Goal: Task Accomplishment & Management: Manage account settings

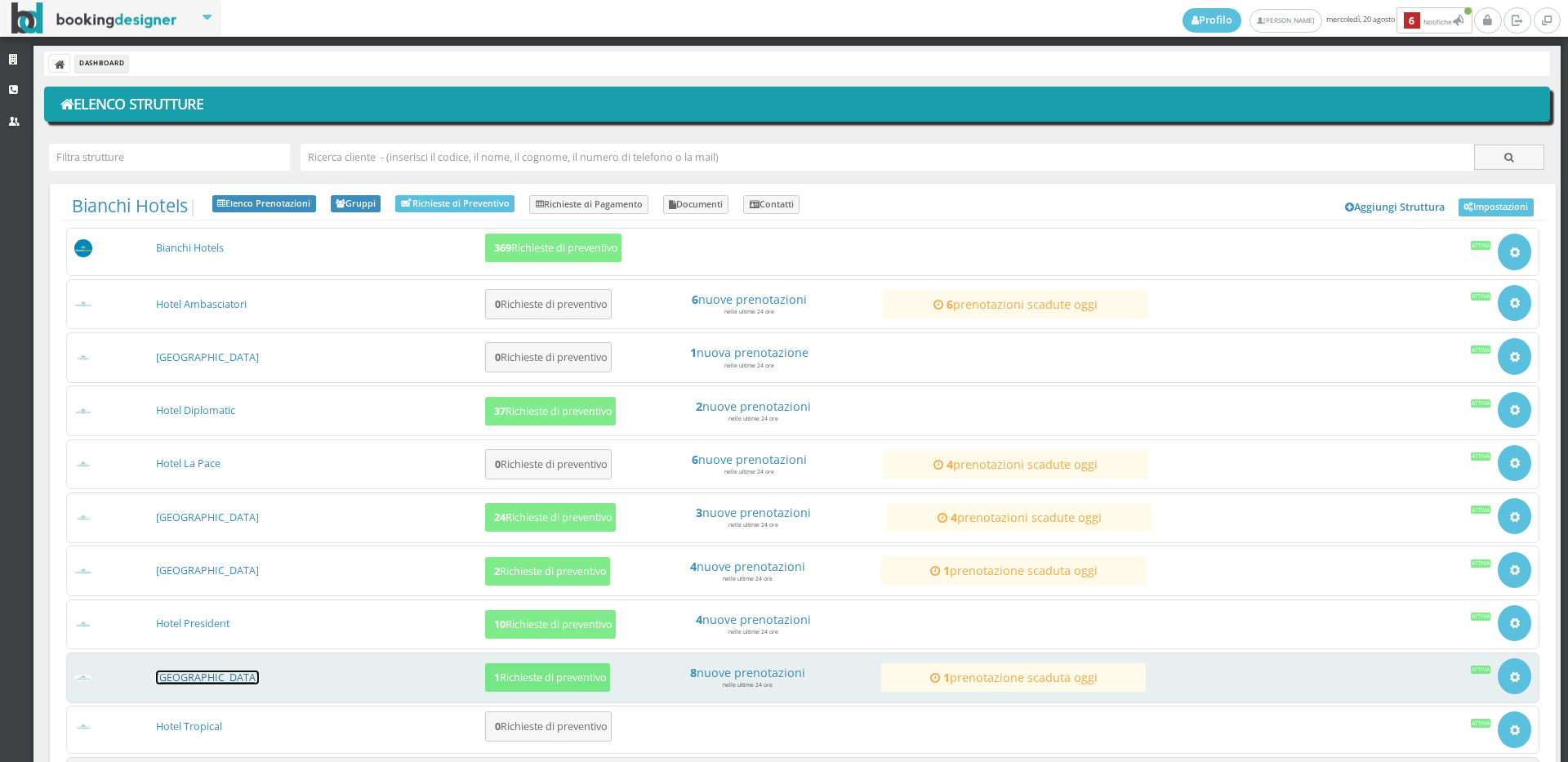
click at [189, 680] on link "[GEOGRAPHIC_DATA]" at bounding box center [208, 677] width 103 height 14
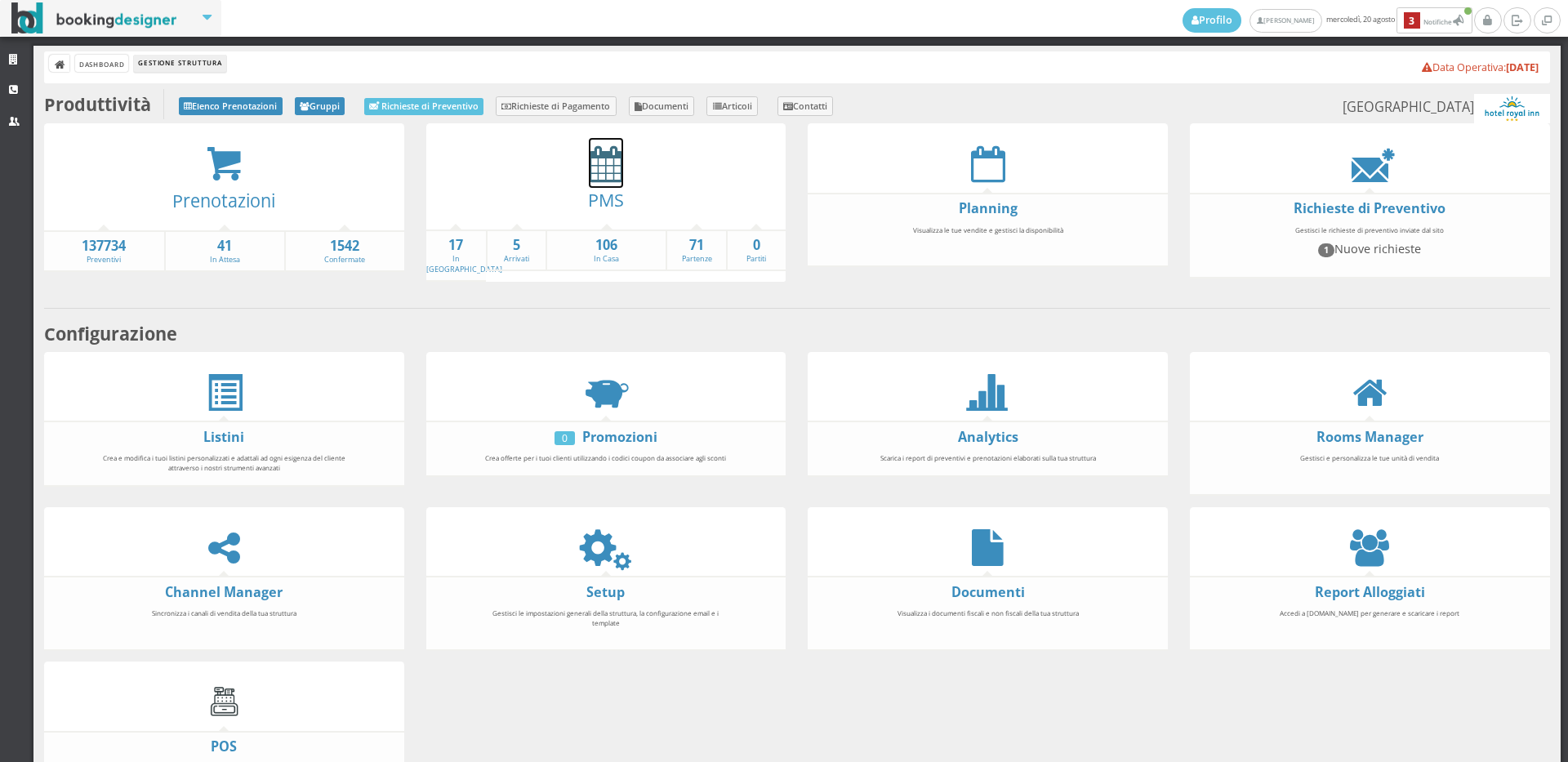
click at [603, 173] on icon at bounding box center [606, 163] width 34 height 37
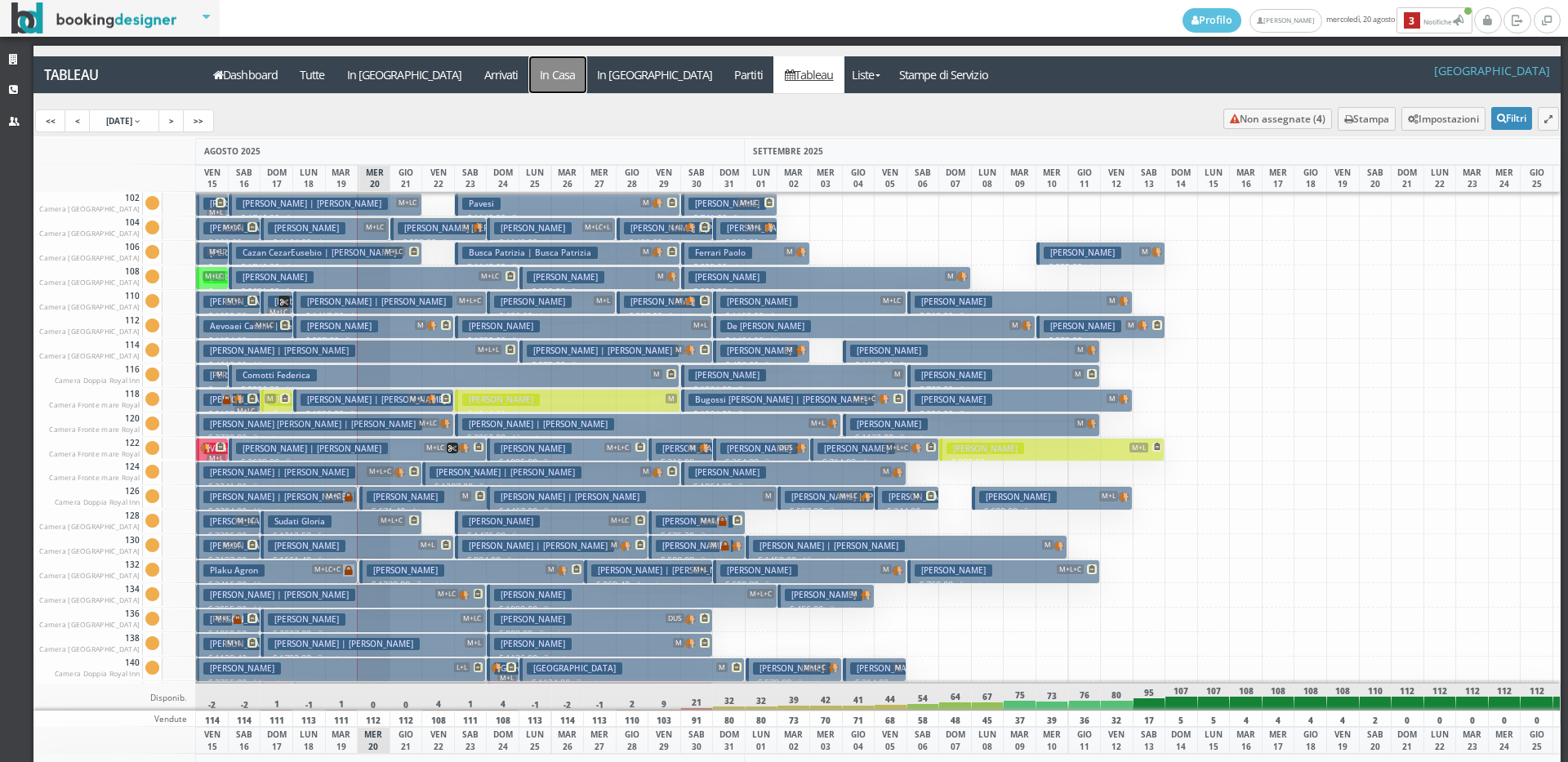
click at [529, 64] on a=pms-instay-reservations"] "In Casa" at bounding box center [557, 74] width 57 height 37
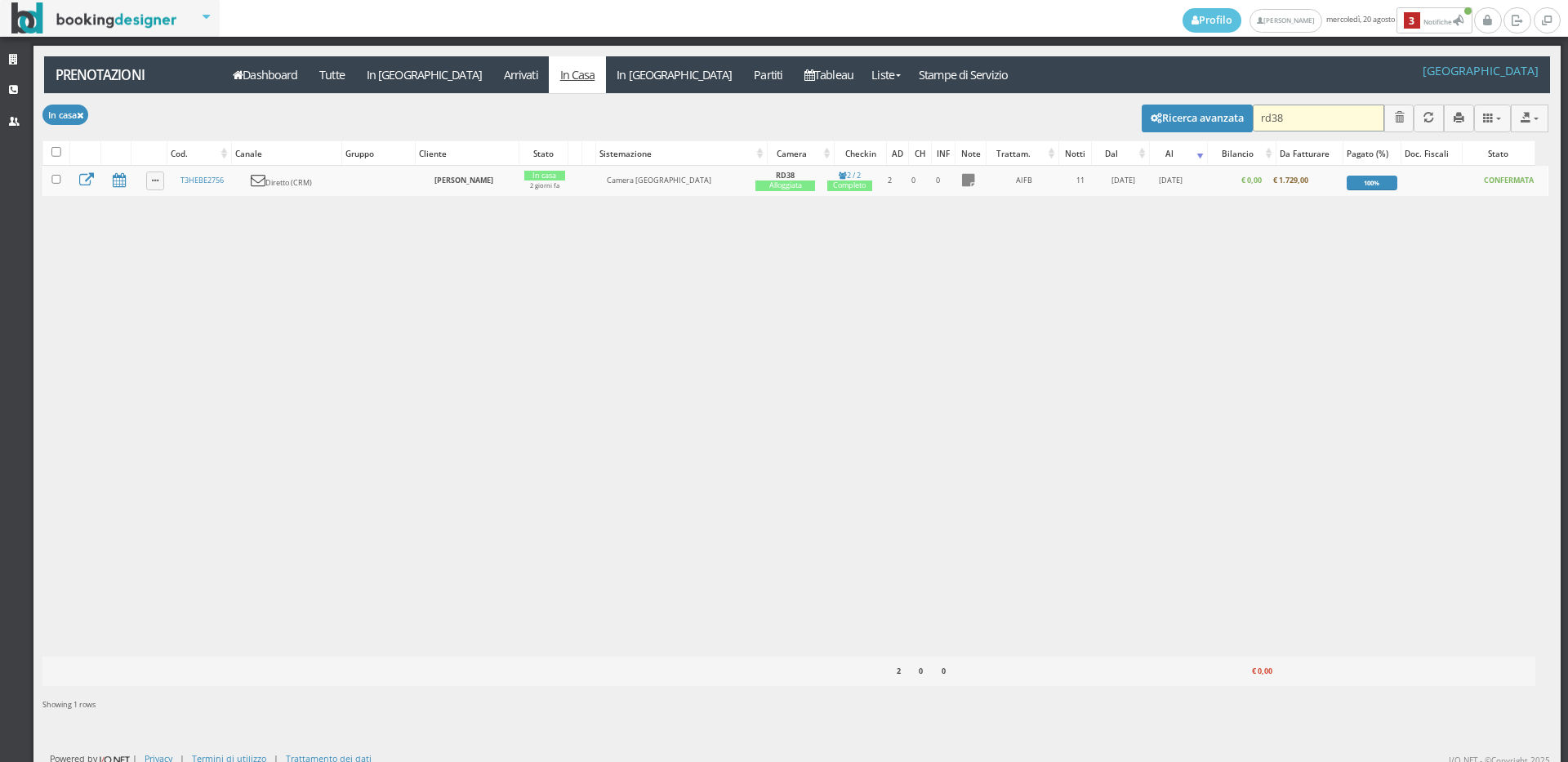
click at [1321, 117] on input "rd38" at bounding box center [1318, 118] width 132 height 27
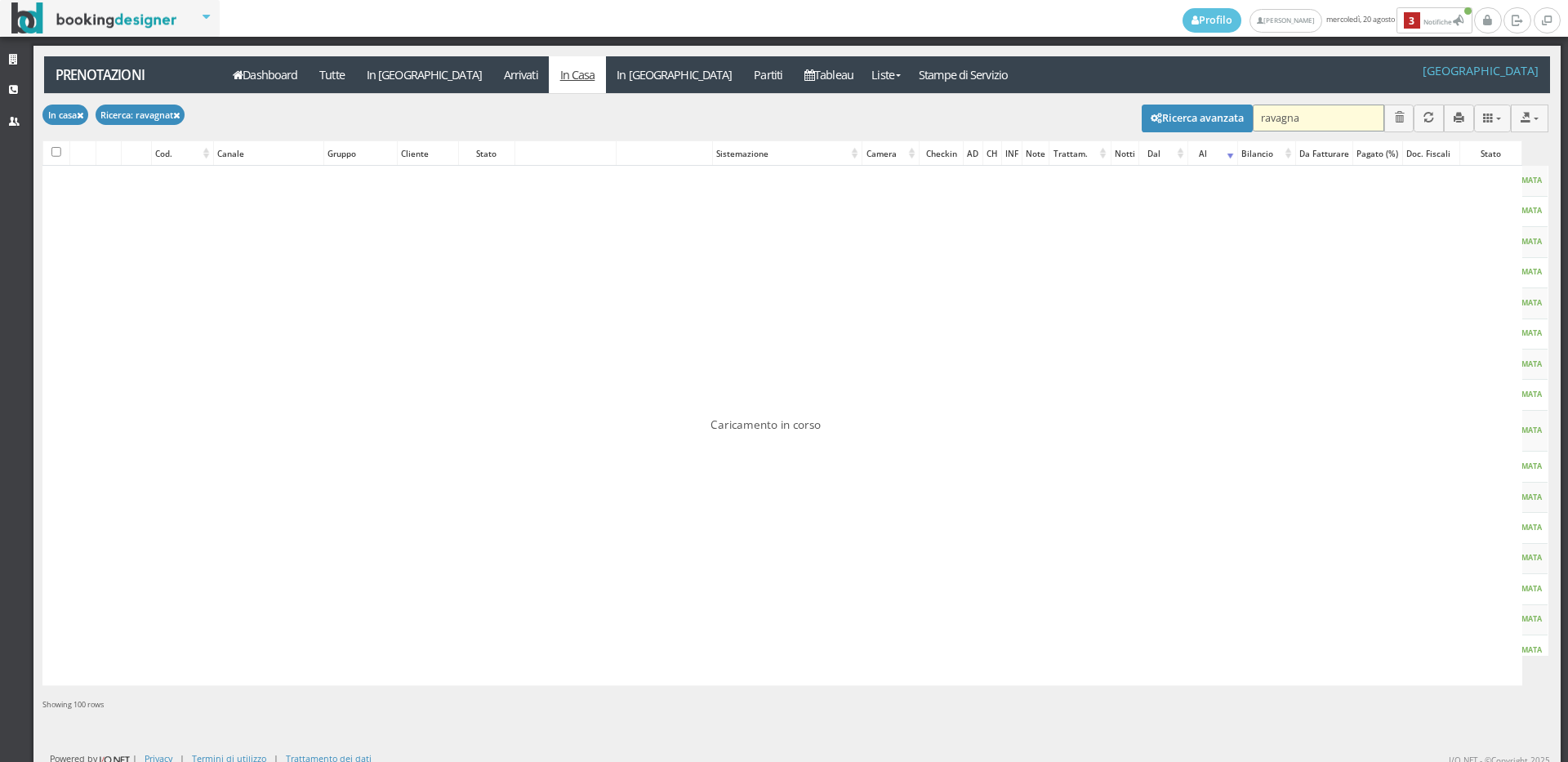
type input "ravagnai"
checkbox input "false"
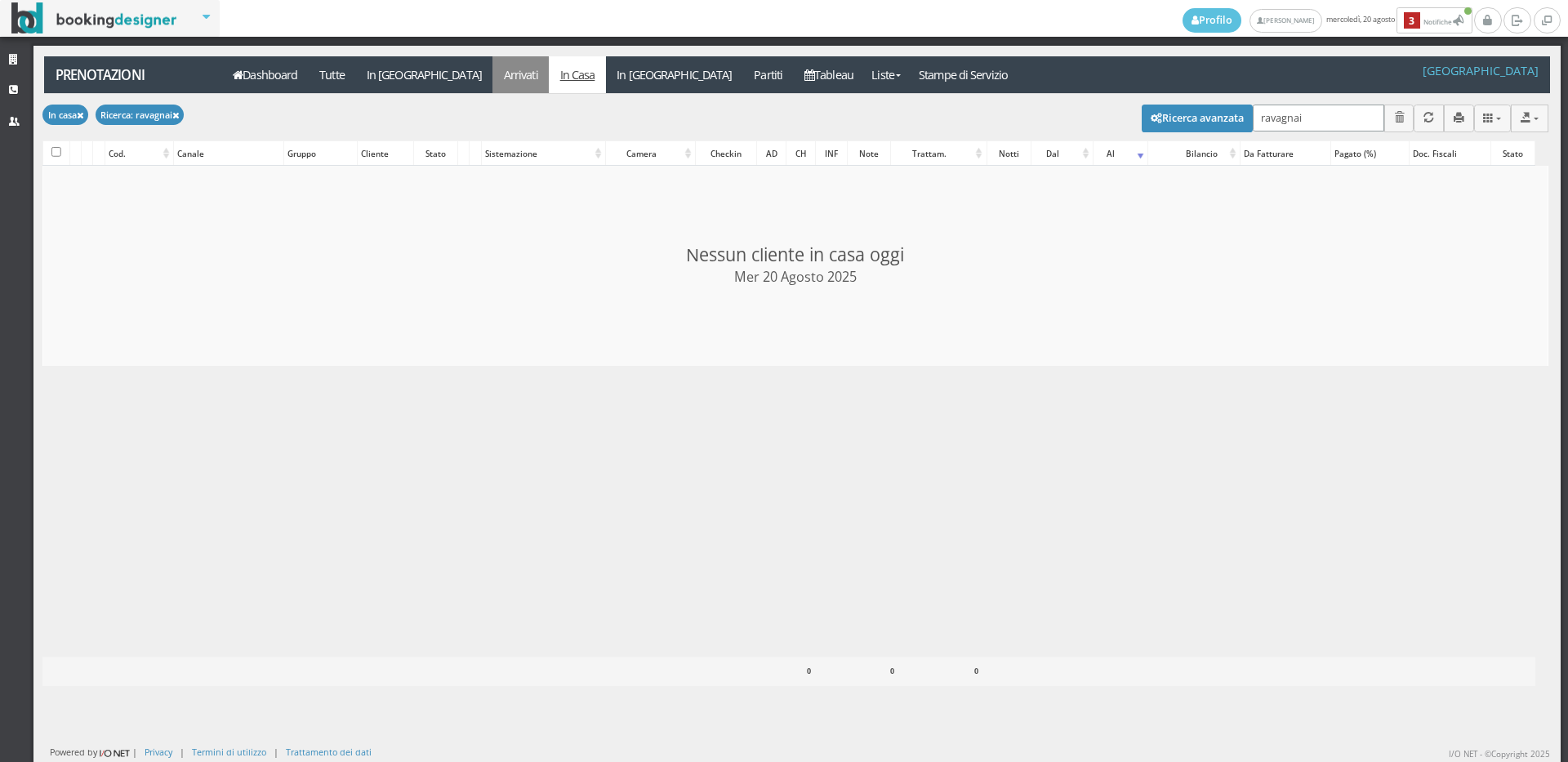
type input "ravagnai"
click at [492, 73] on link "Arrivati" at bounding box center [520, 74] width 56 height 37
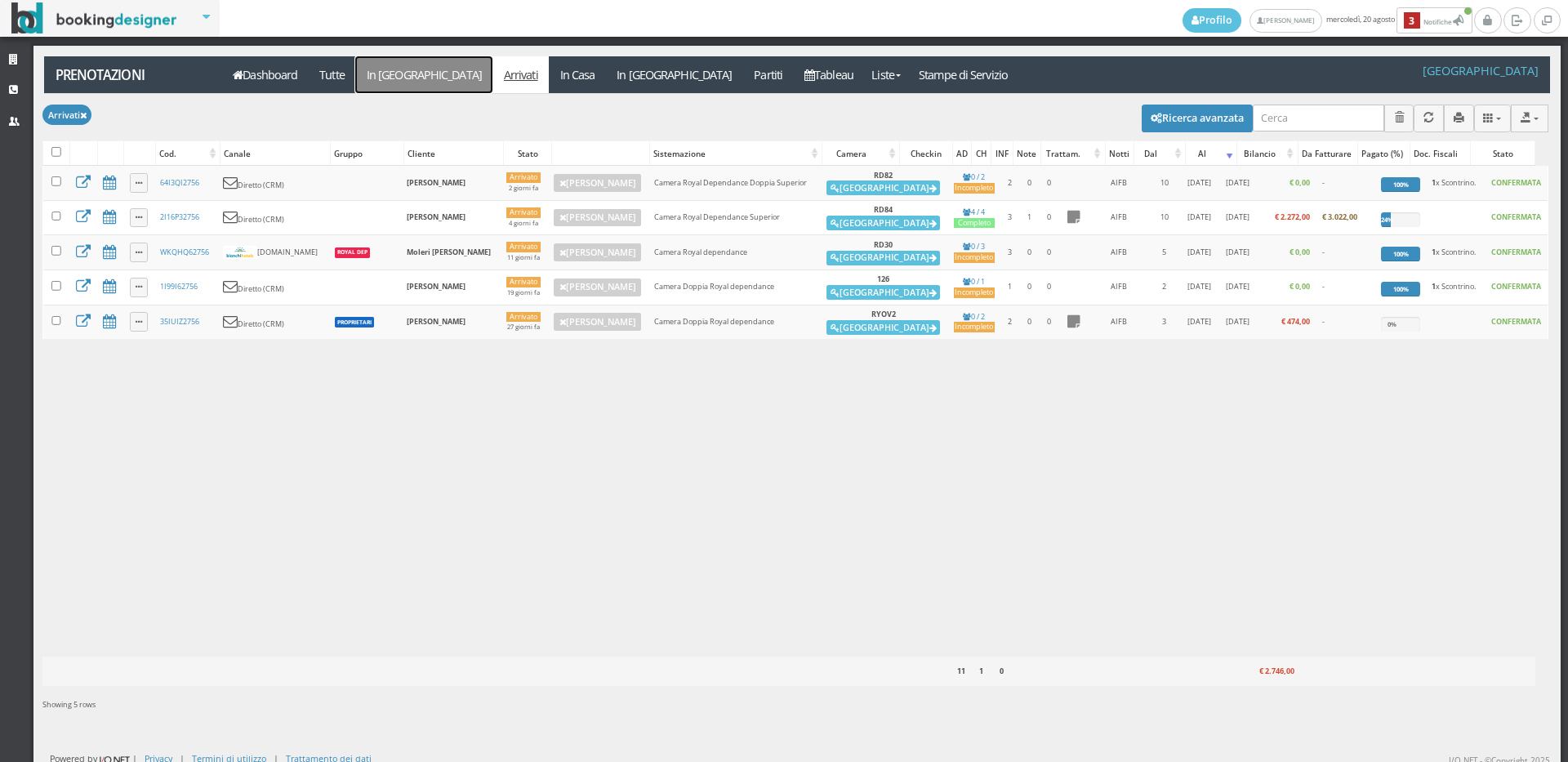
click at [392, 76] on link "In [GEOGRAPHIC_DATA]" at bounding box center [424, 74] width 137 height 37
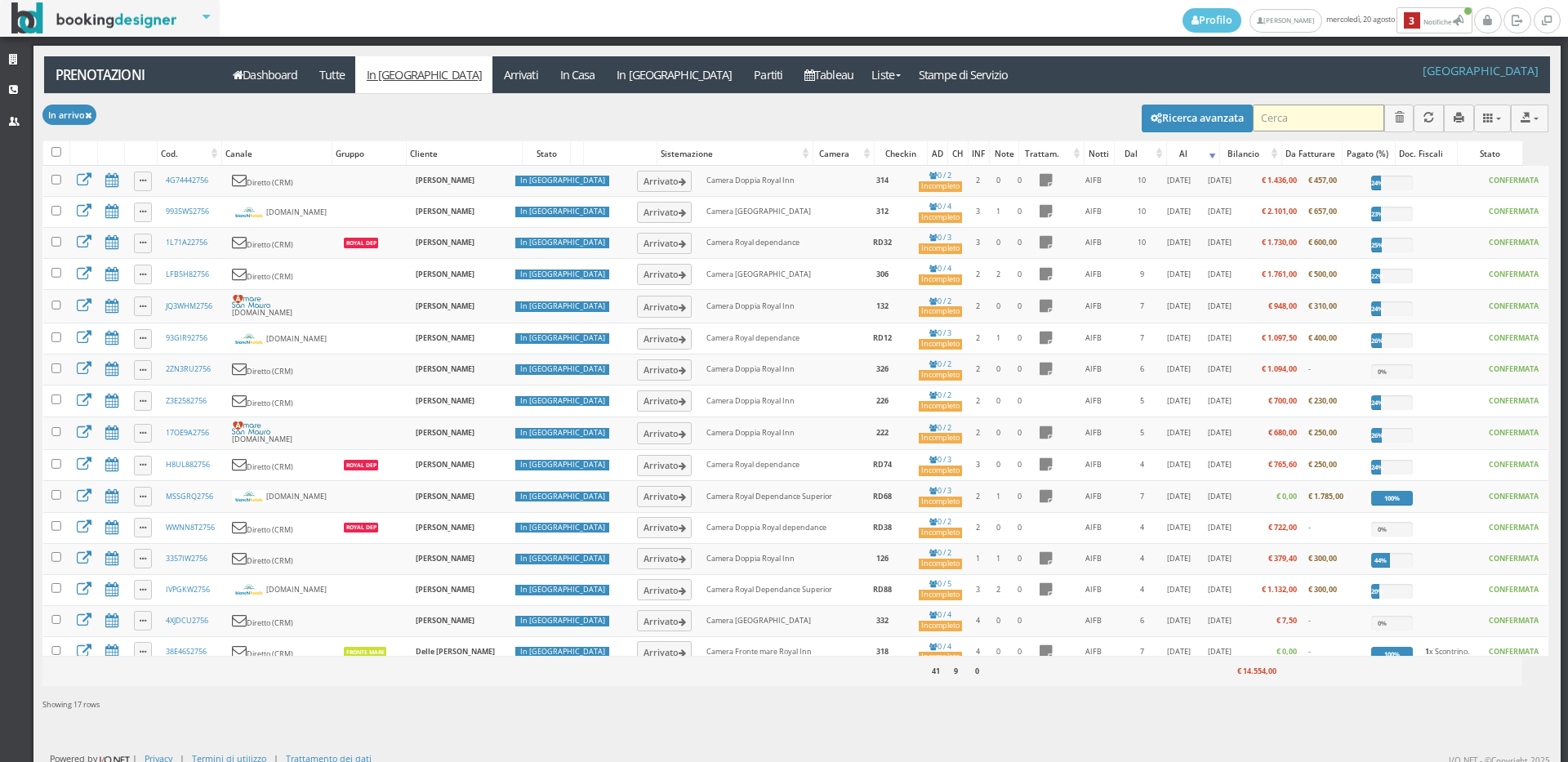
click at [1281, 107] on input "search" at bounding box center [1318, 118] width 132 height 27
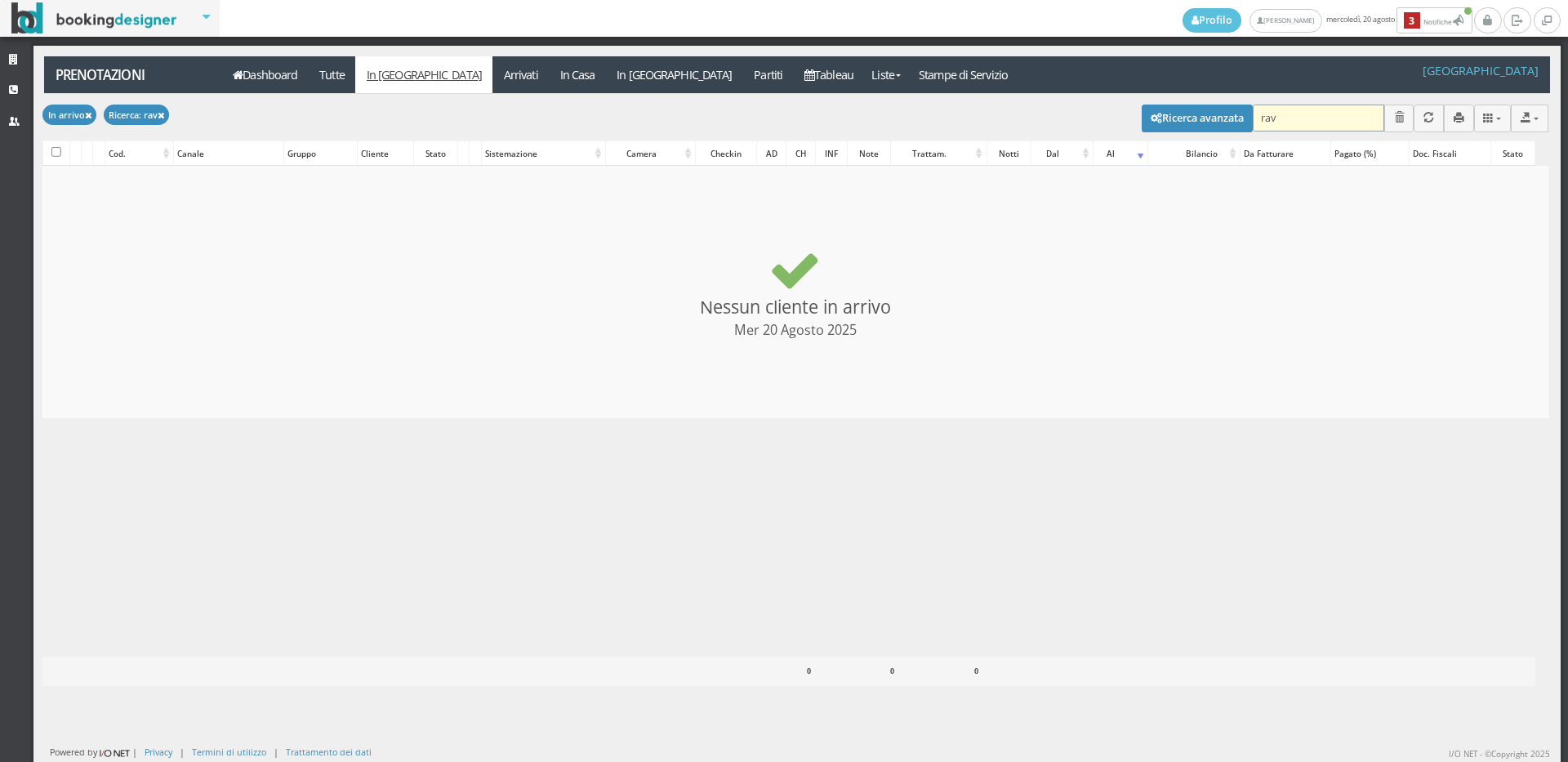
type input "rava"
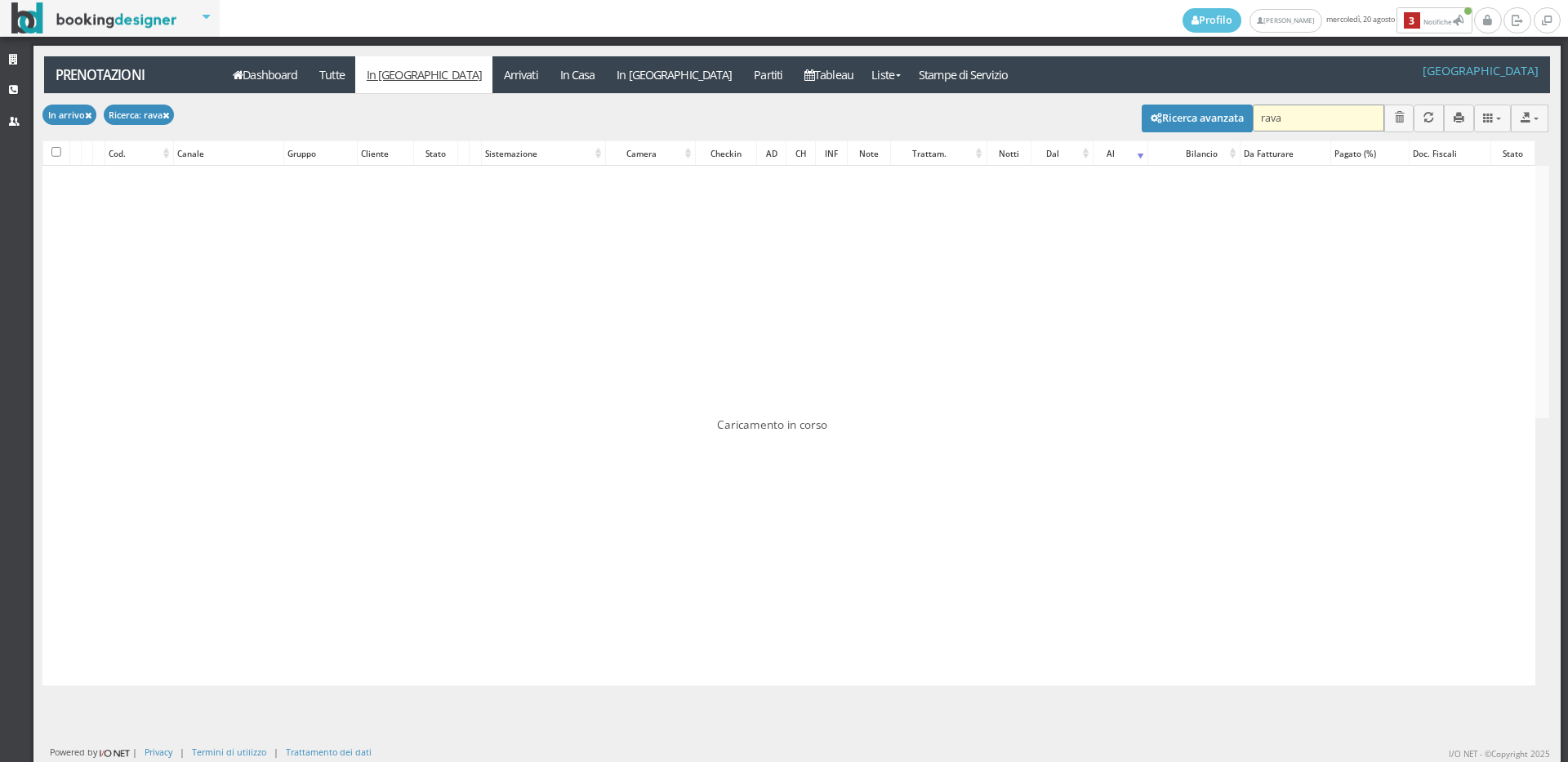
checkbox input "false"
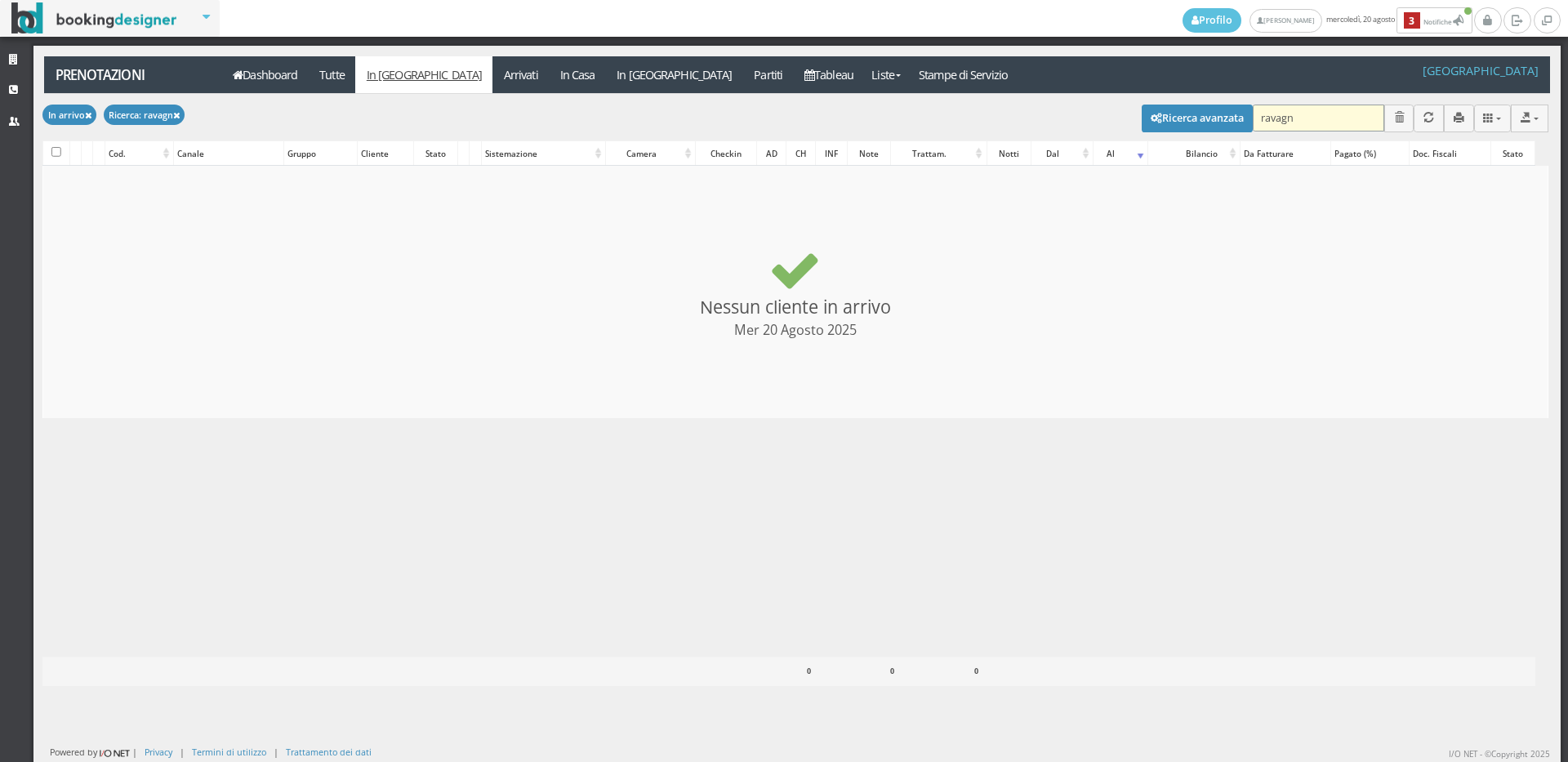
type input "ravagna"
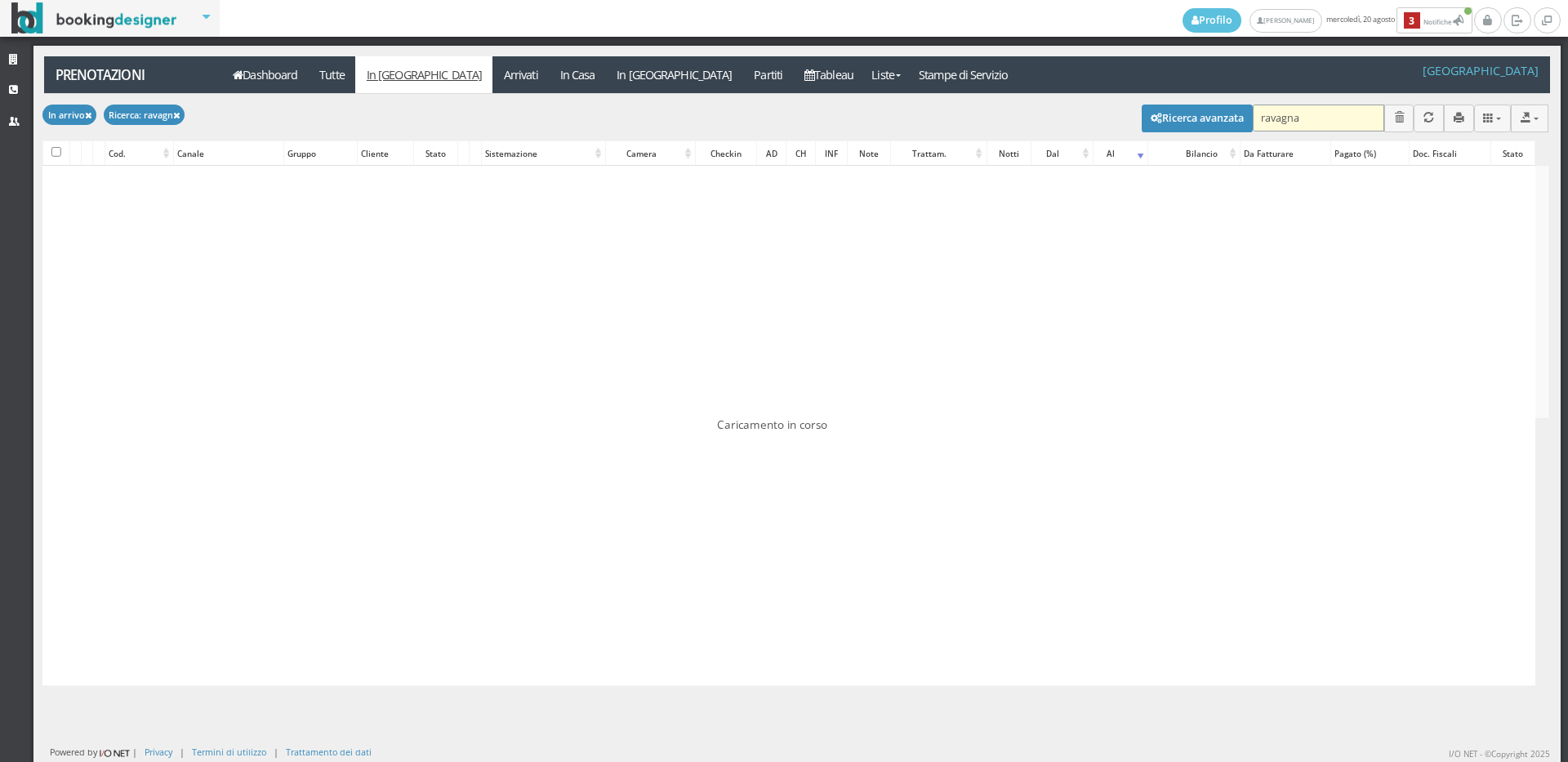
checkbox input "false"
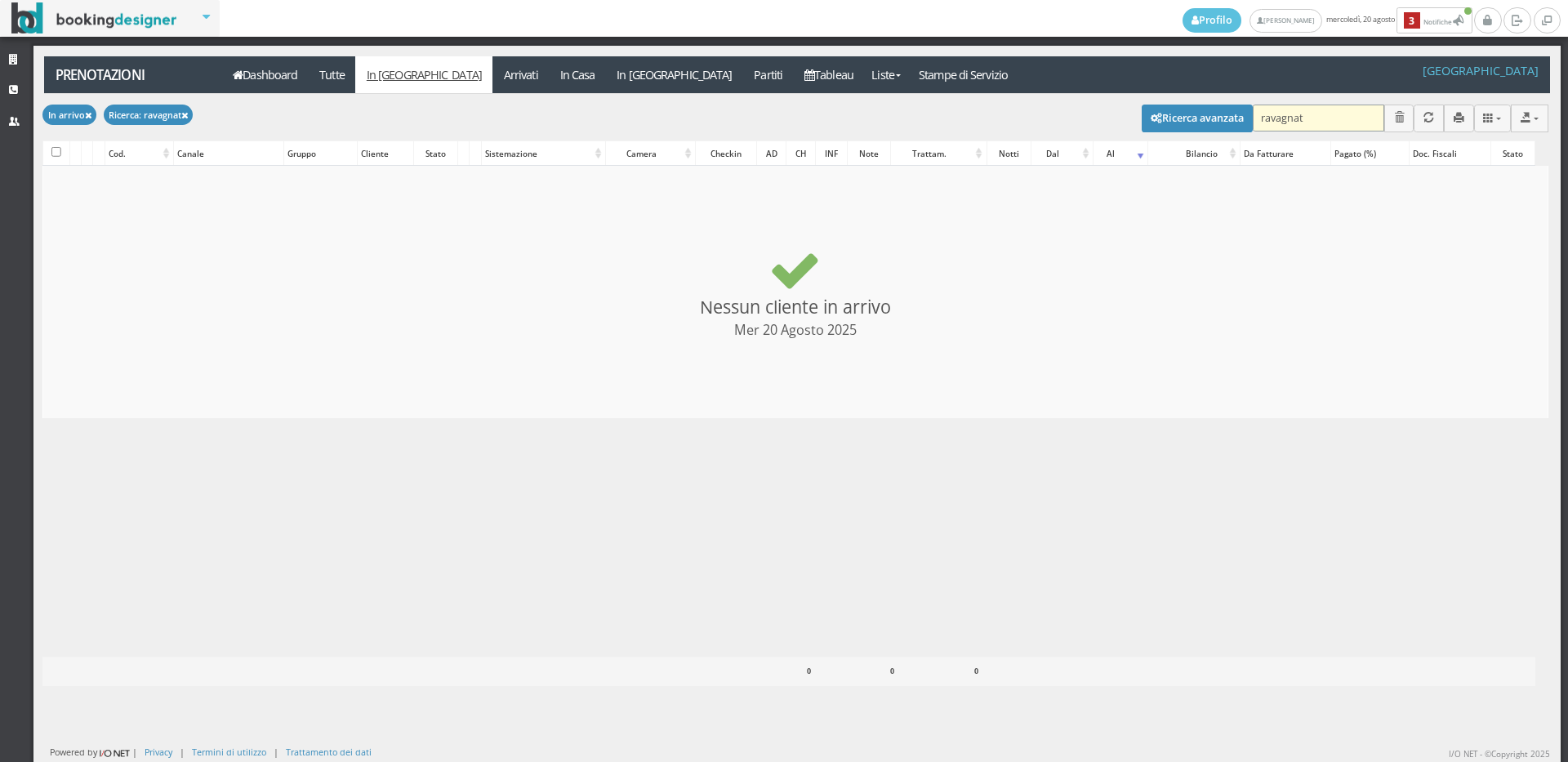
type input "ravagnati"
checkbox input "false"
drag, startPoint x: 1333, startPoint y: 117, endPoint x: 1241, endPoint y: 134, distance: 93.6
click at [1241, 133] on div "Modifica selezionati: [PERSON_NAME] come "Arrivato" [PERSON_NAME] come "Alloggi…" at bounding box center [795, 117] width 1506 height 45
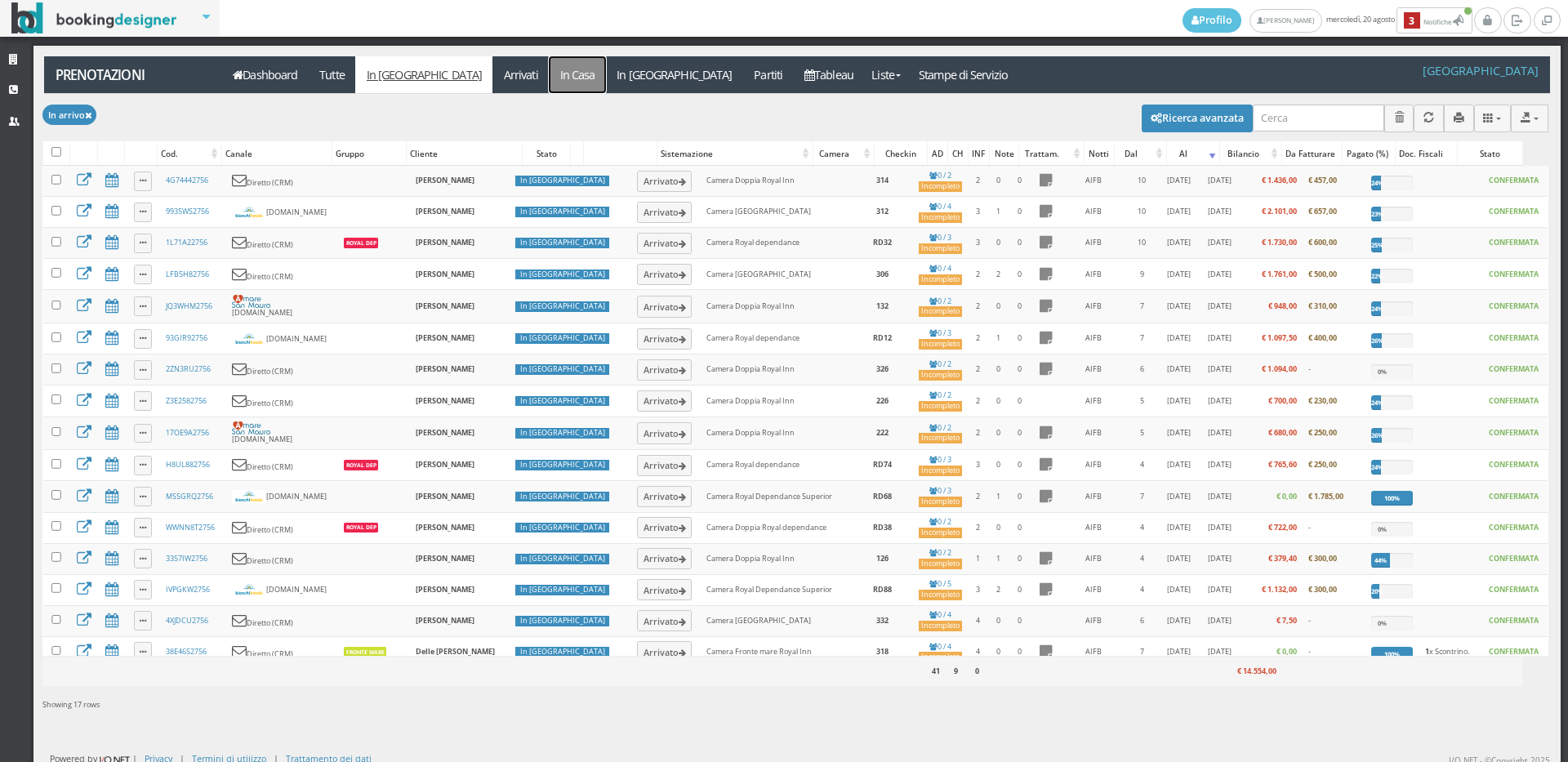
click at [549, 74] on link "In Casa" at bounding box center [577, 74] width 57 height 37
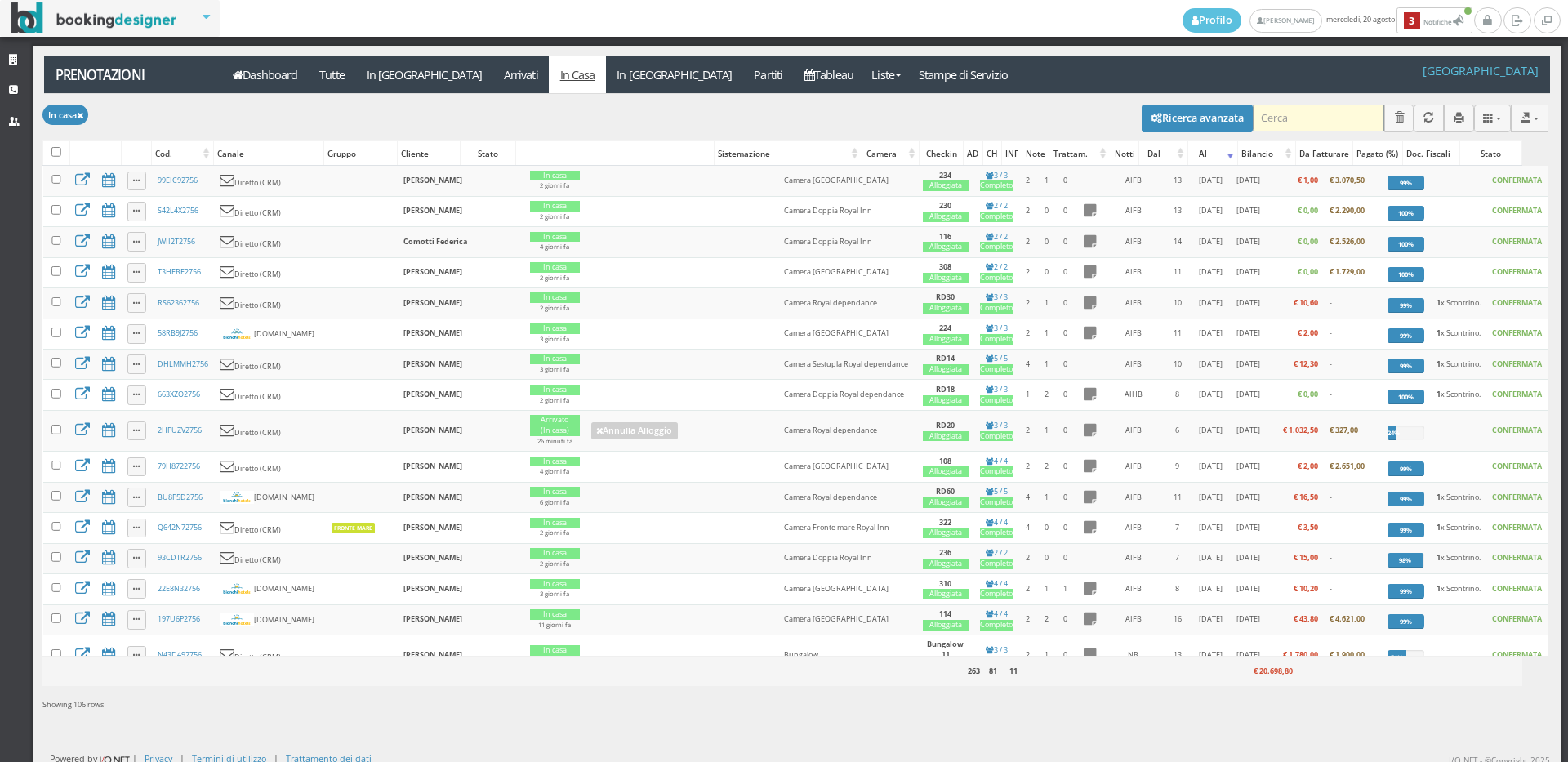
click at [1263, 116] on input "search" at bounding box center [1318, 118] width 132 height 27
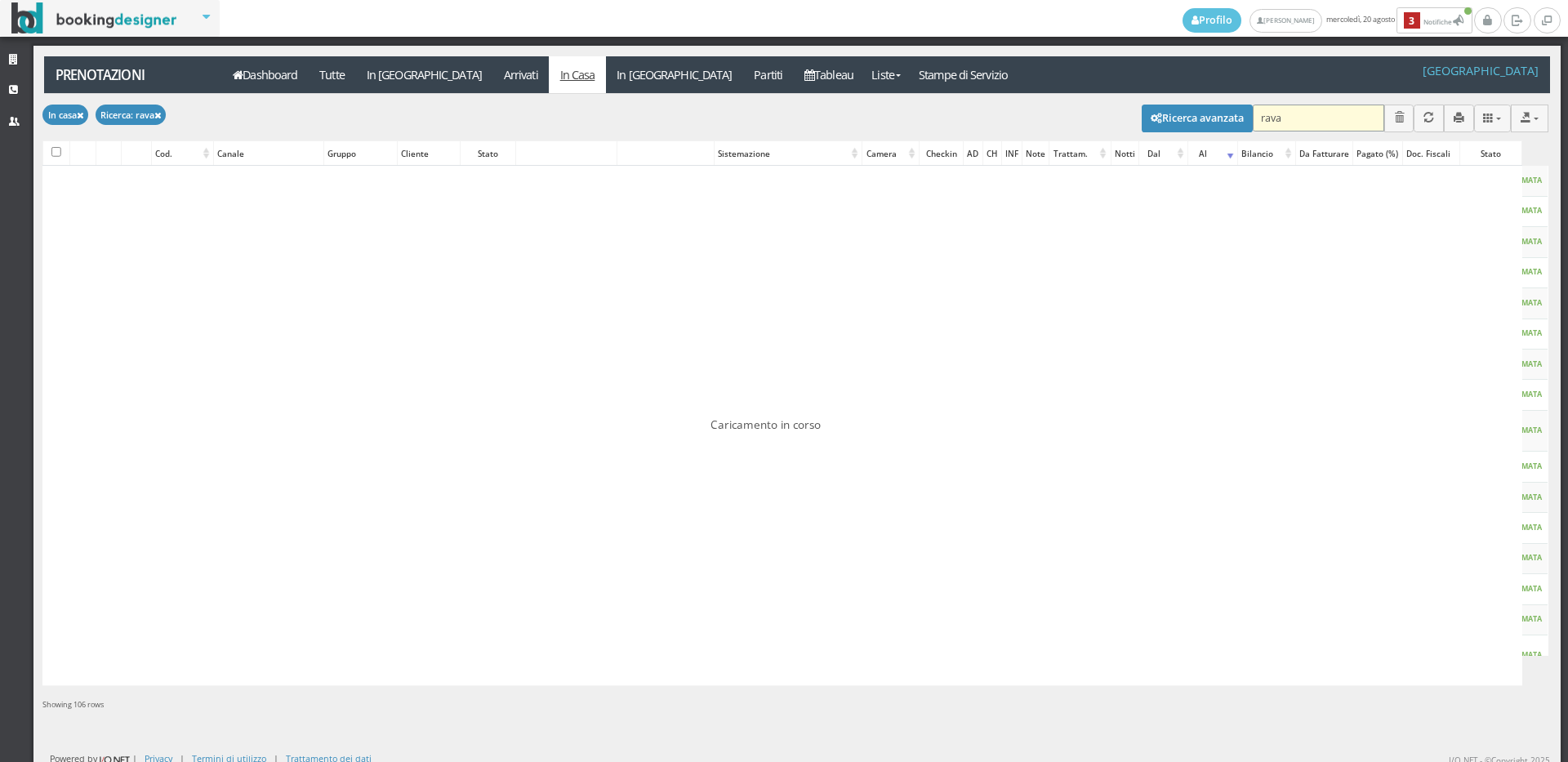
type input "ravag"
checkbox input "false"
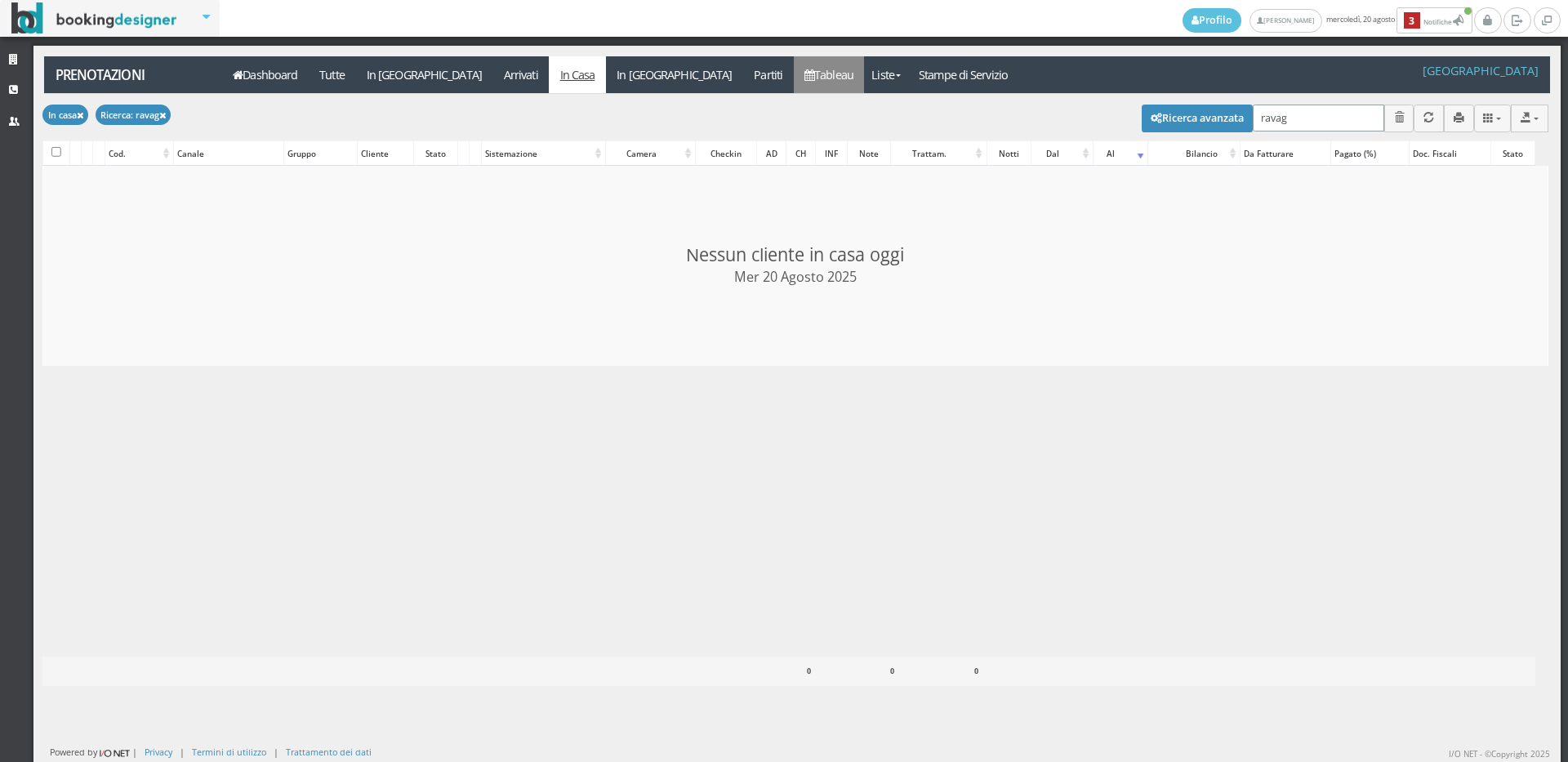
type input "ravag"
click at [793, 72] on link "Tableau" at bounding box center [829, 74] width 71 height 37
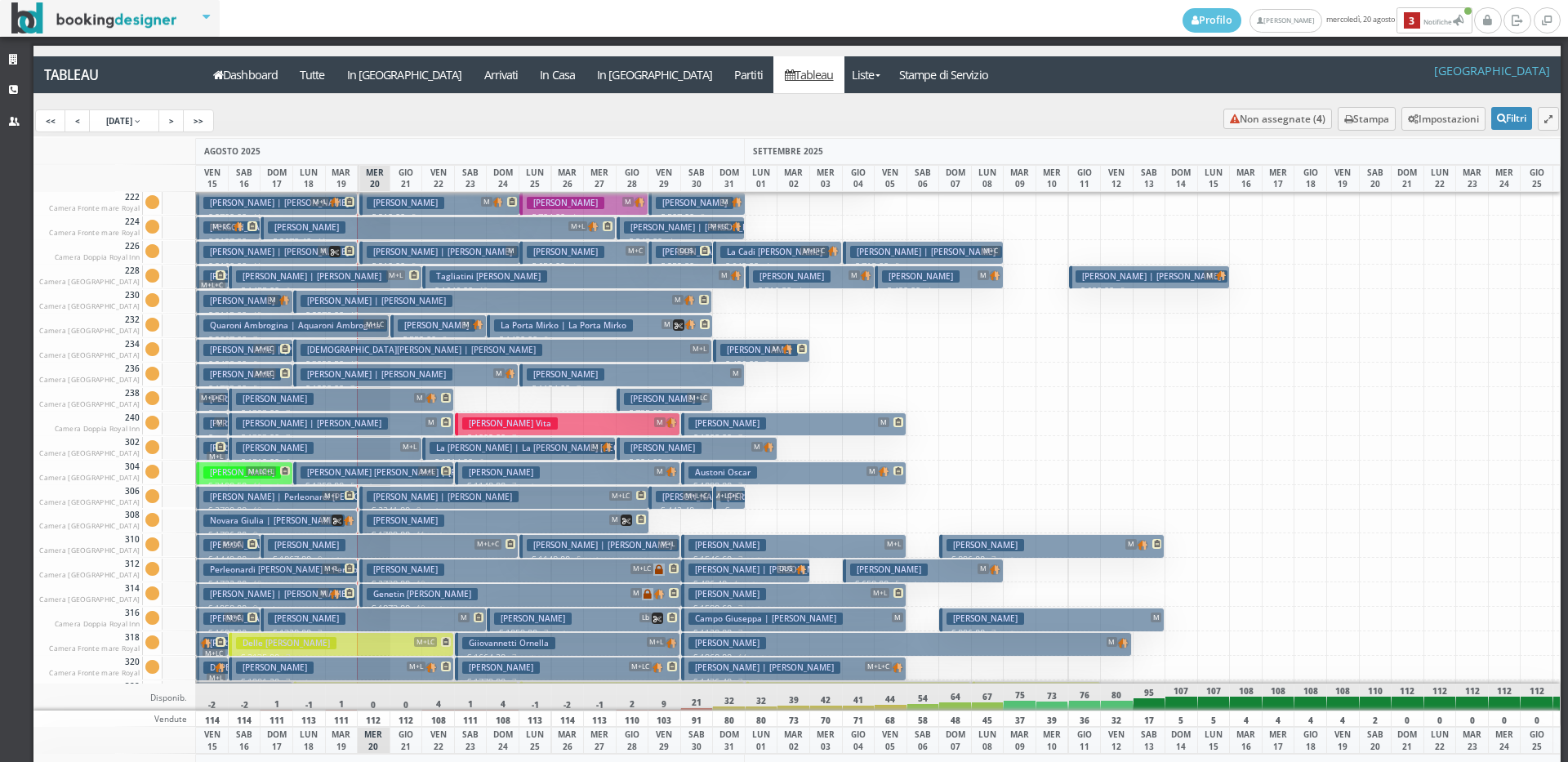
scroll to position [817, 0]
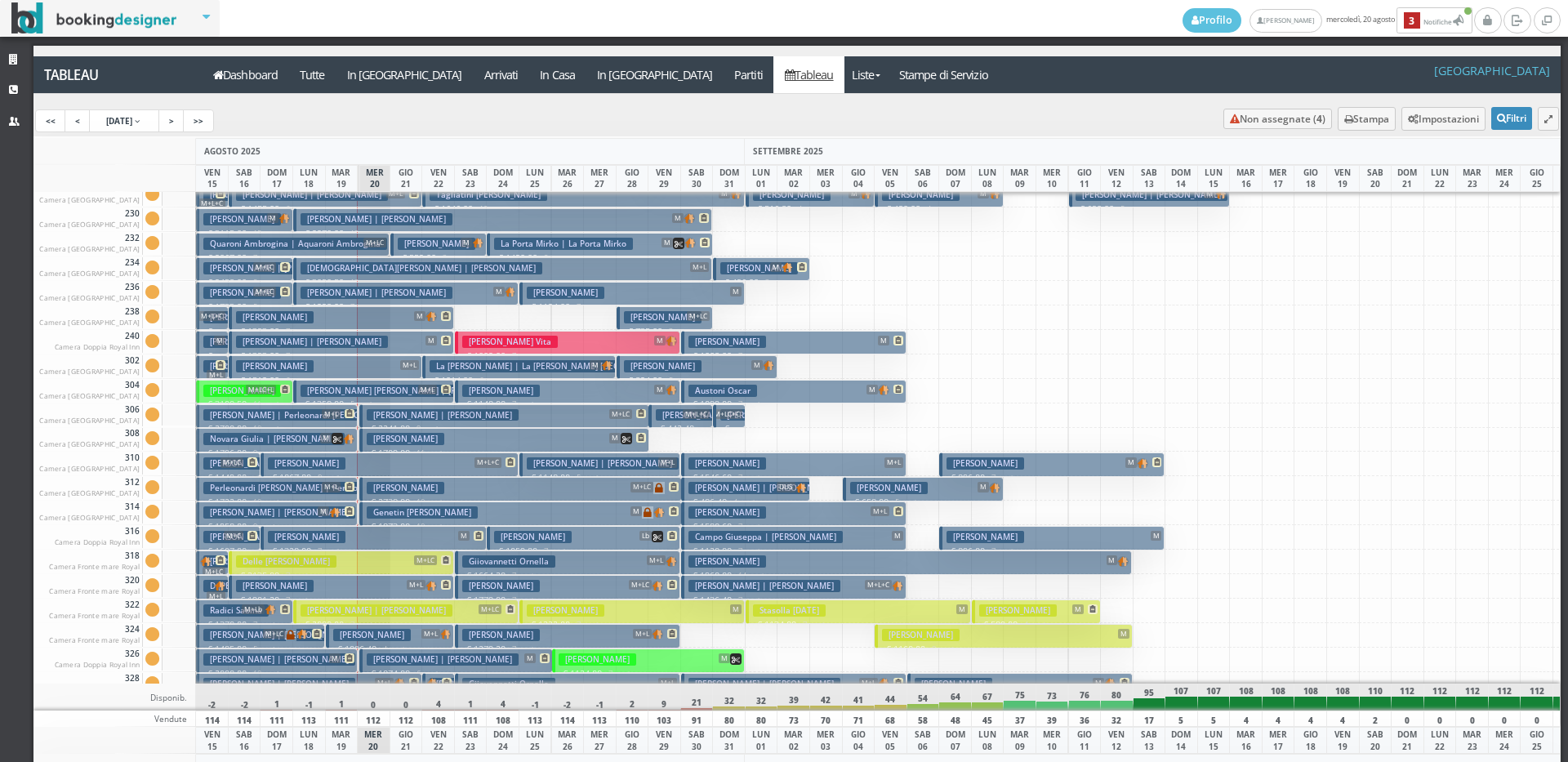
click at [340, 608] on h3 "Mugnano Anna | Morello Anna" at bounding box center [376, 609] width 152 height 12
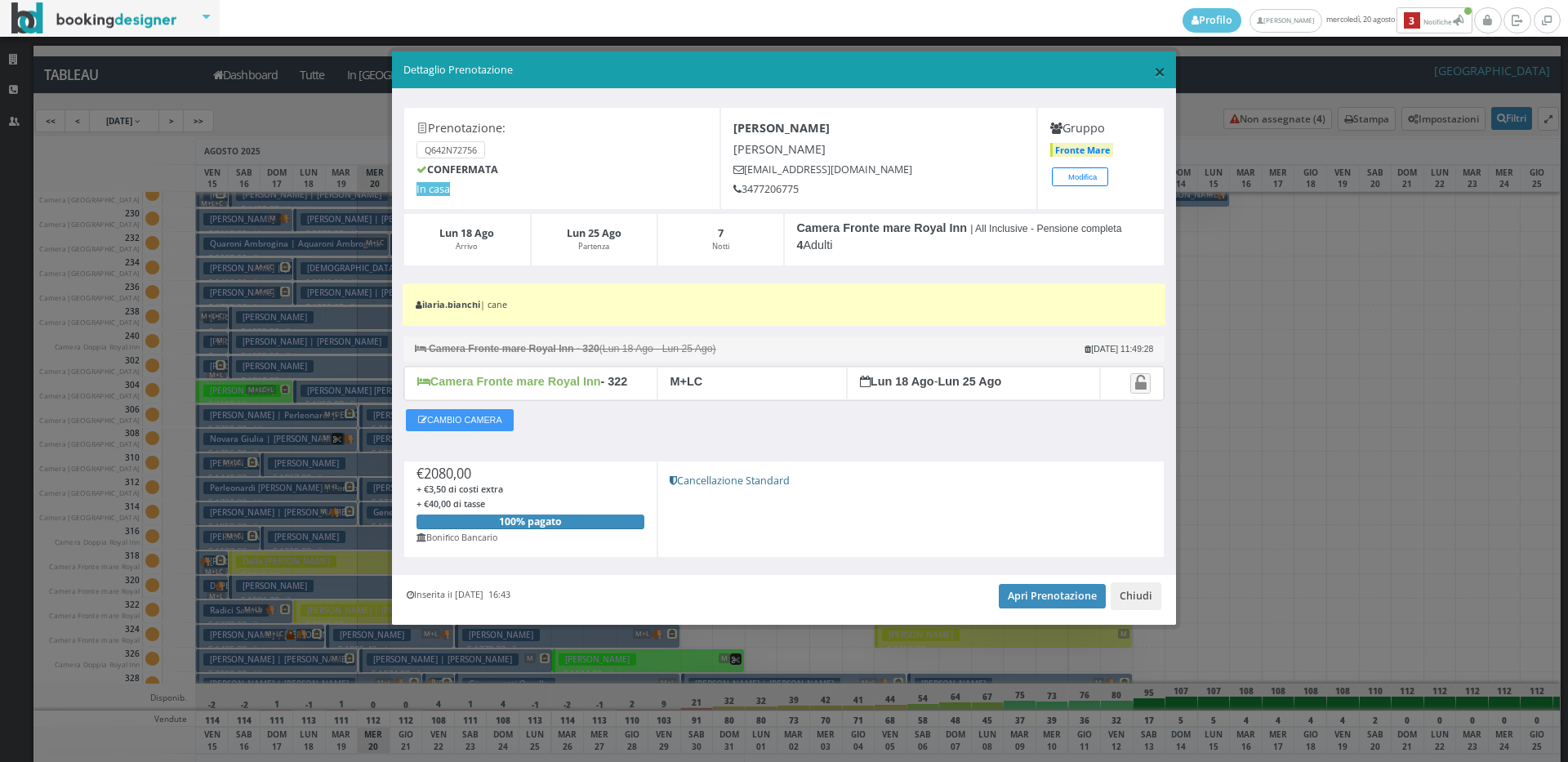
click at [1162, 64] on span "×" at bounding box center [1159, 70] width 11 height 27
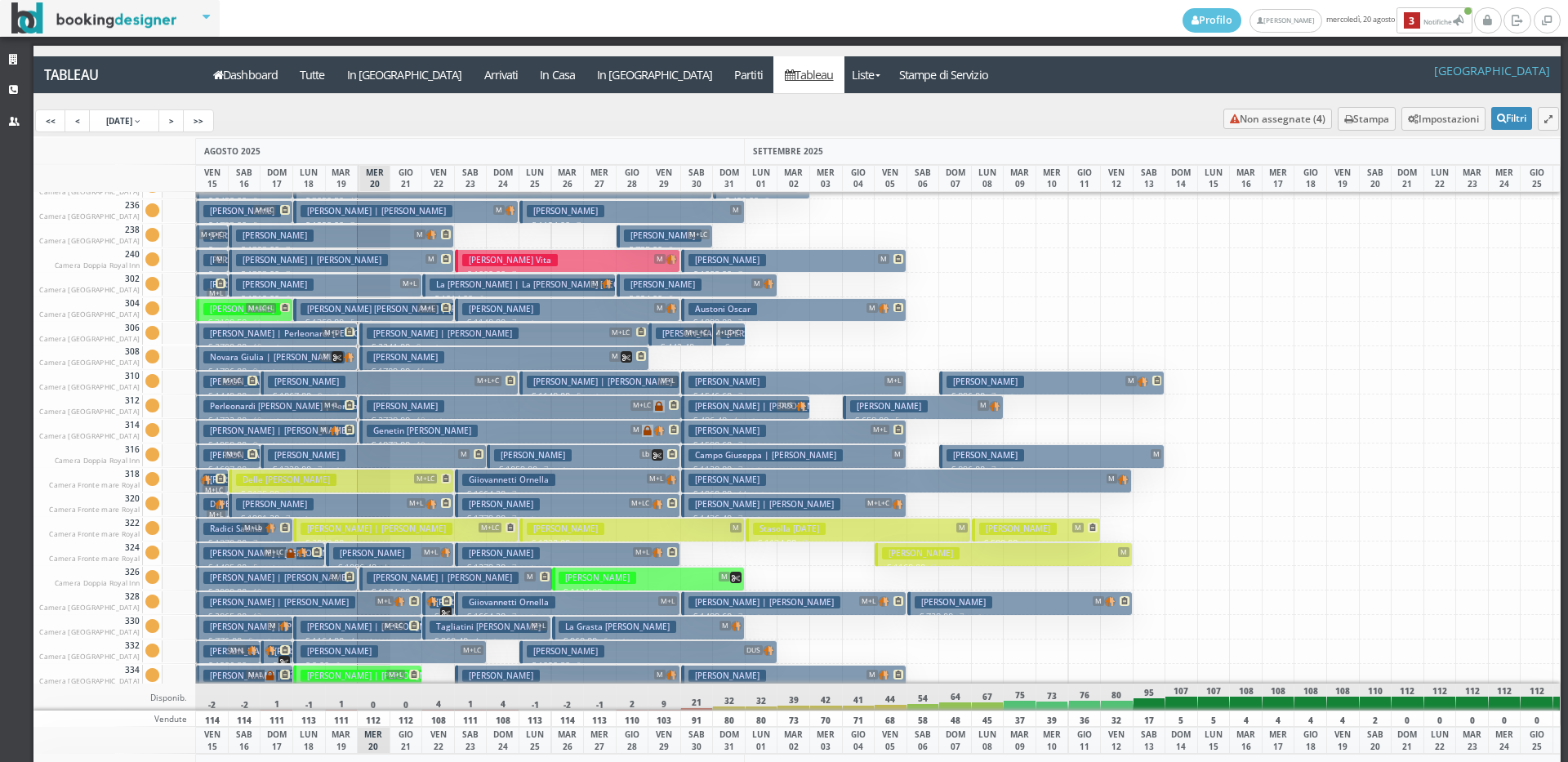
scroll to position [981, 0]
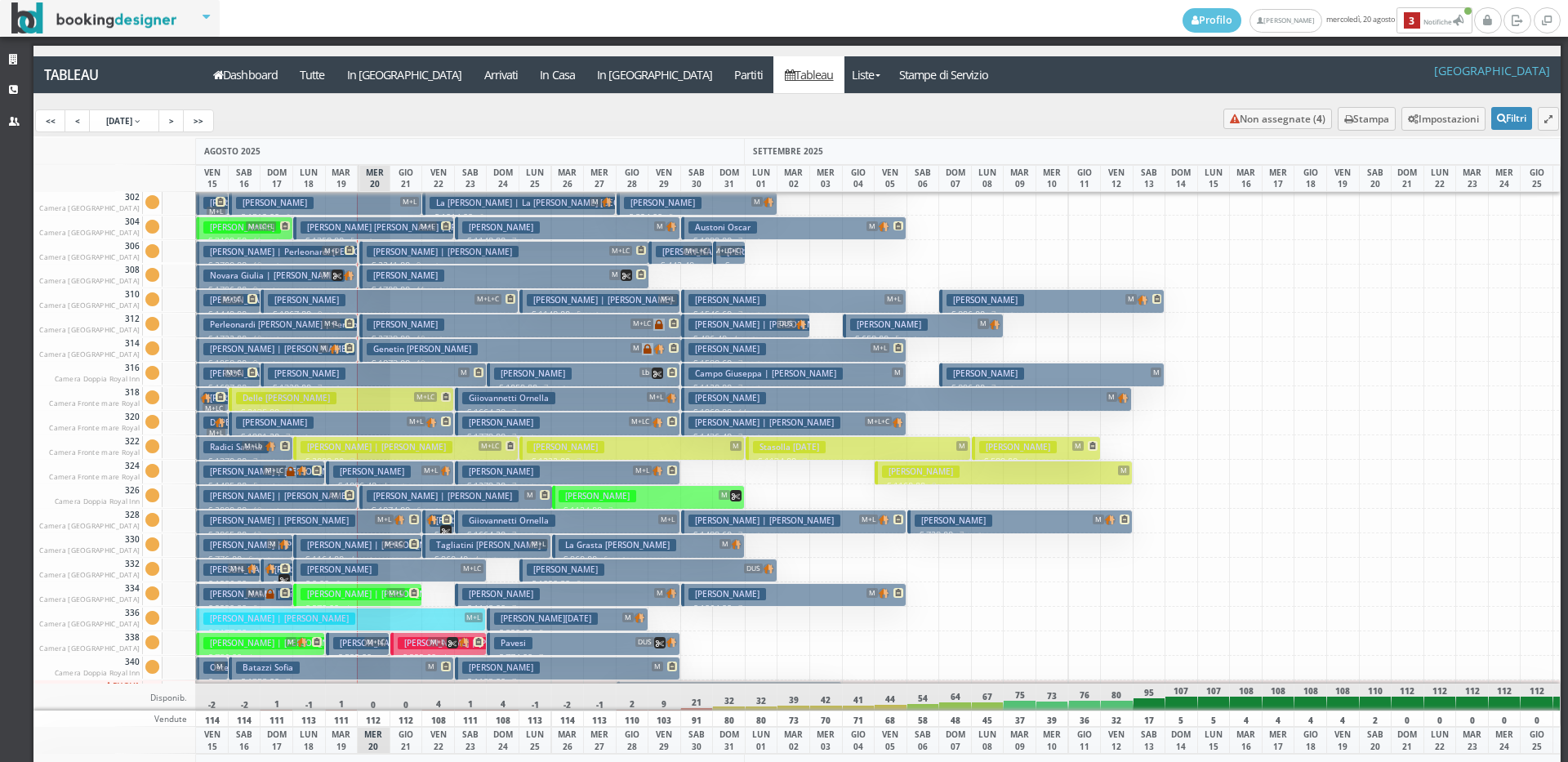
click at [351, 594] on h3 "Ubbidini Alessandro | Lamera Barbara" at bounding box center [376, 593] width 152 height 12
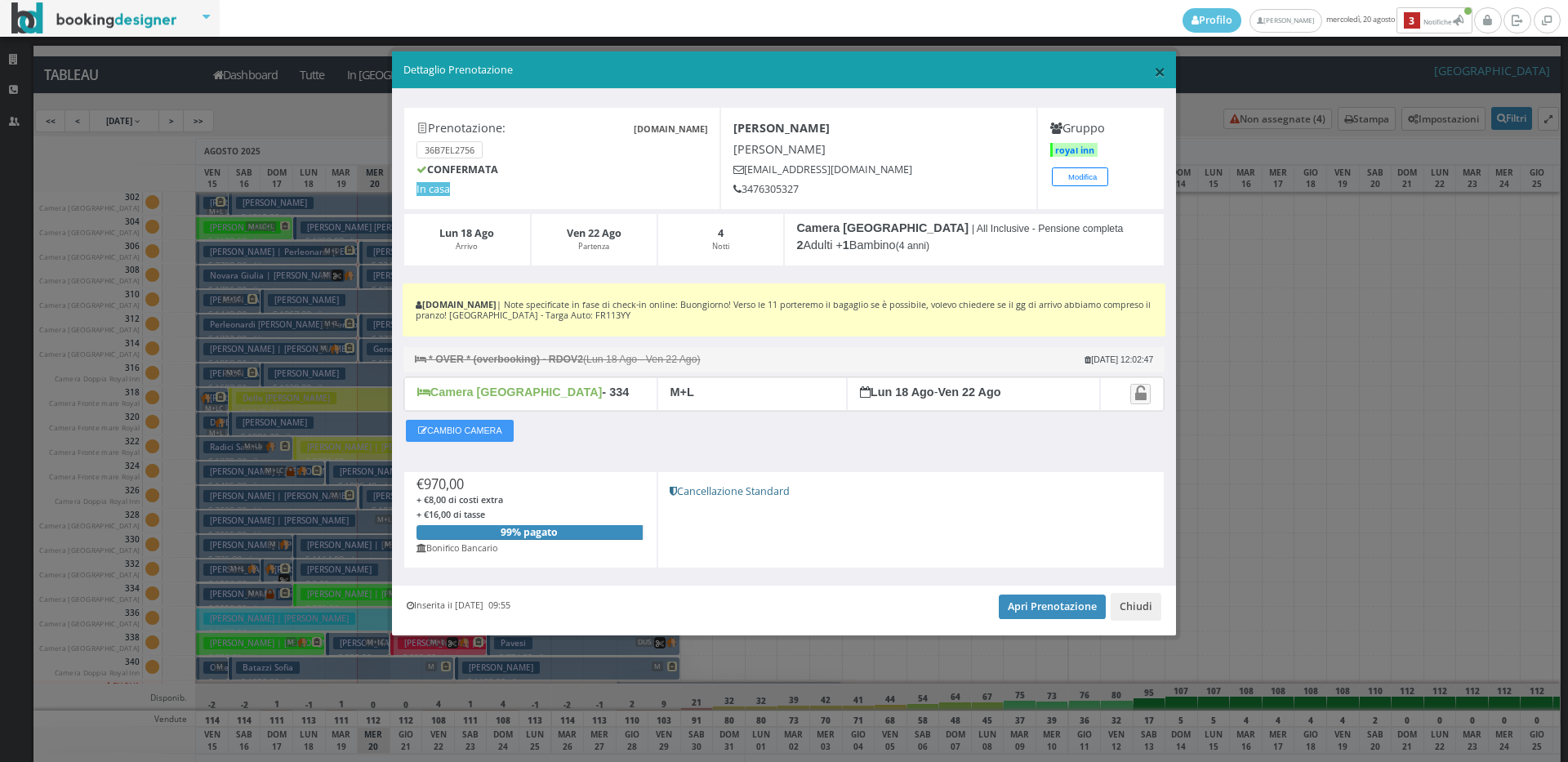
click at [1157, 72] on span "×" at bounding box center [1159, 70] width 11 height 27
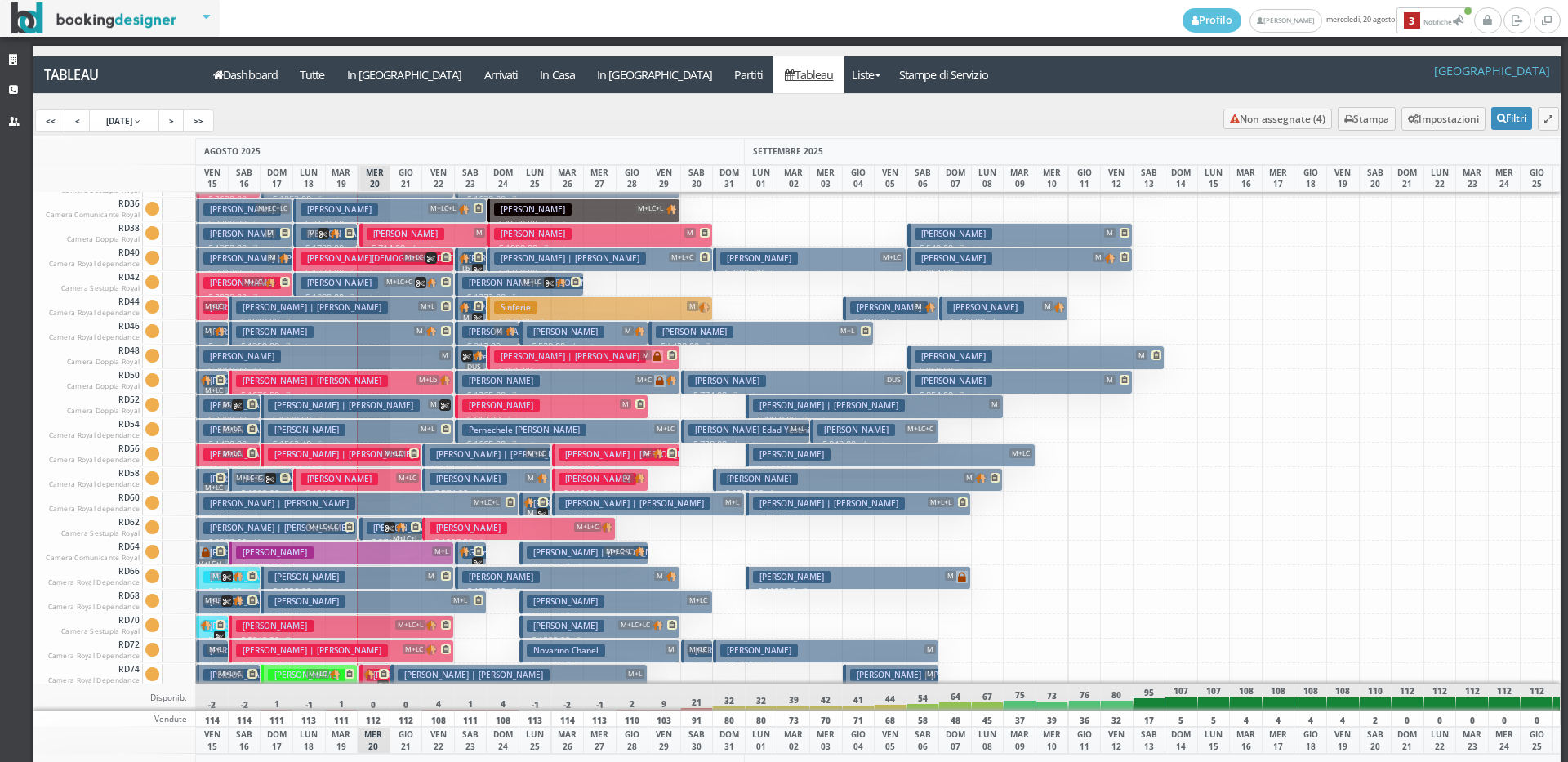
scroll to position [1961, 0]
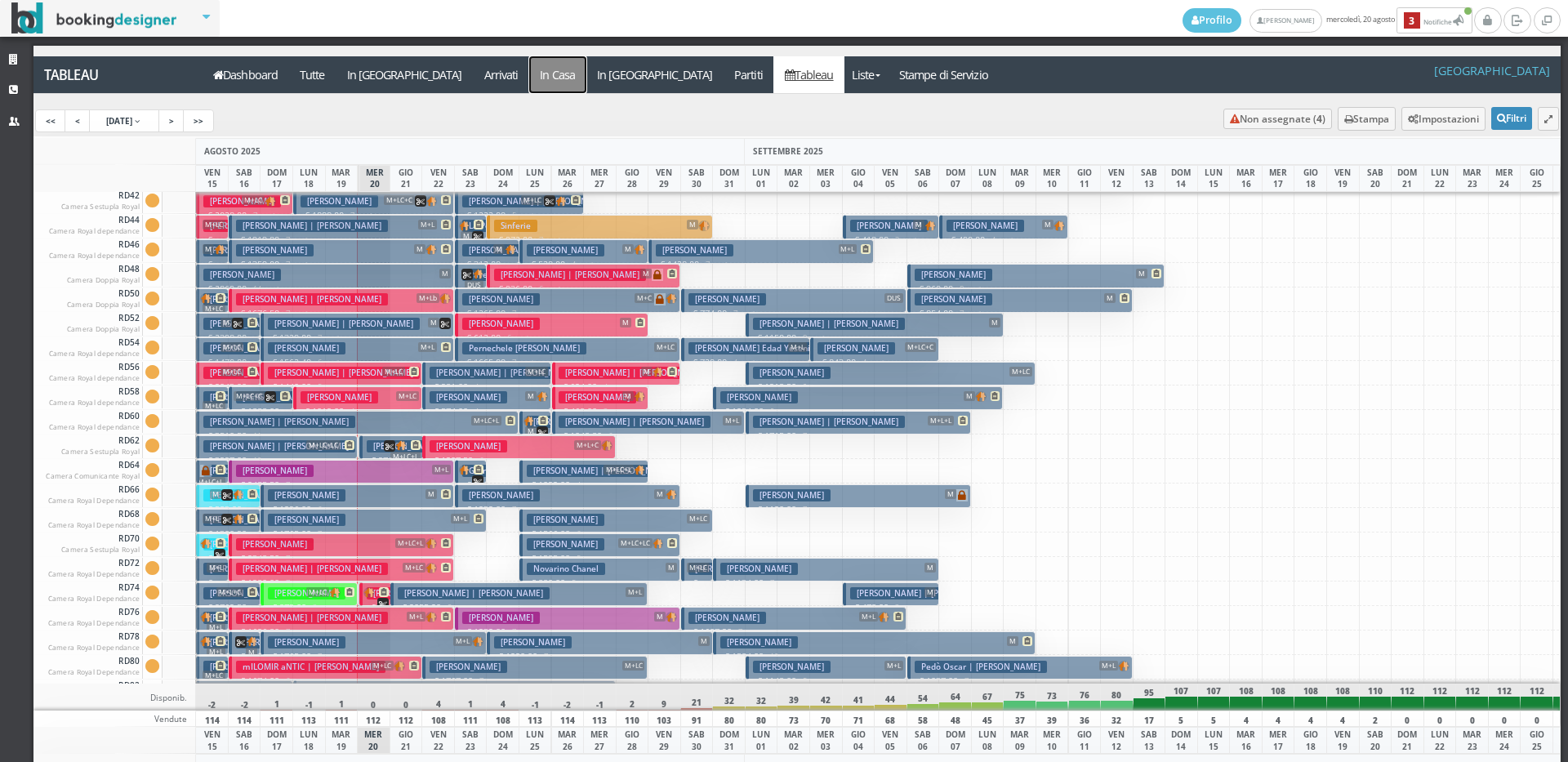
click at [529, 64] on a=pms-instay-reservations"] "In Casa" at bounding box center [557, 74] width 57 height 37
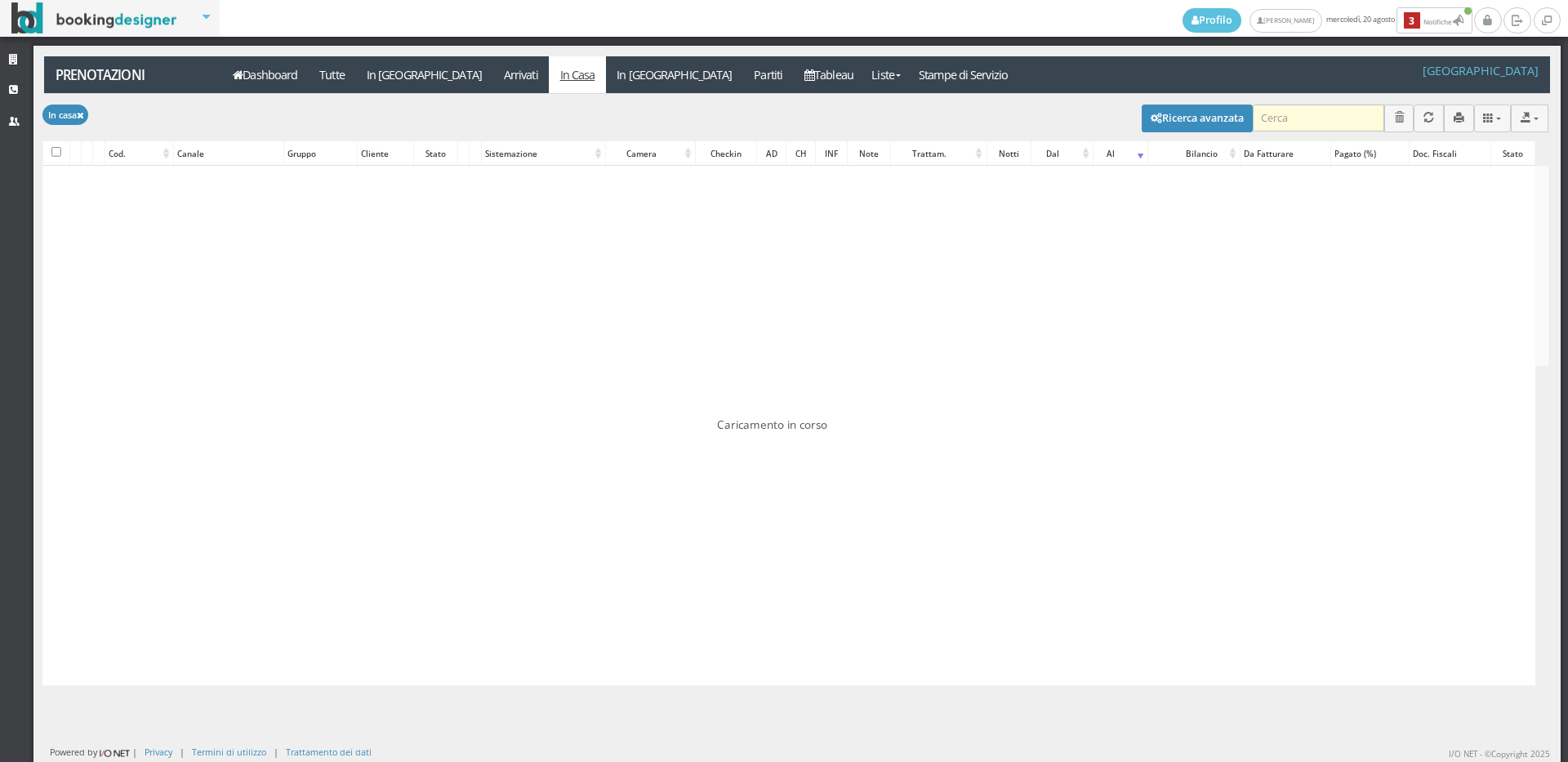
checkbox input "false"
click at [1301, 115] on input "search" at bounding box center [1318, 118] width 132 height 27
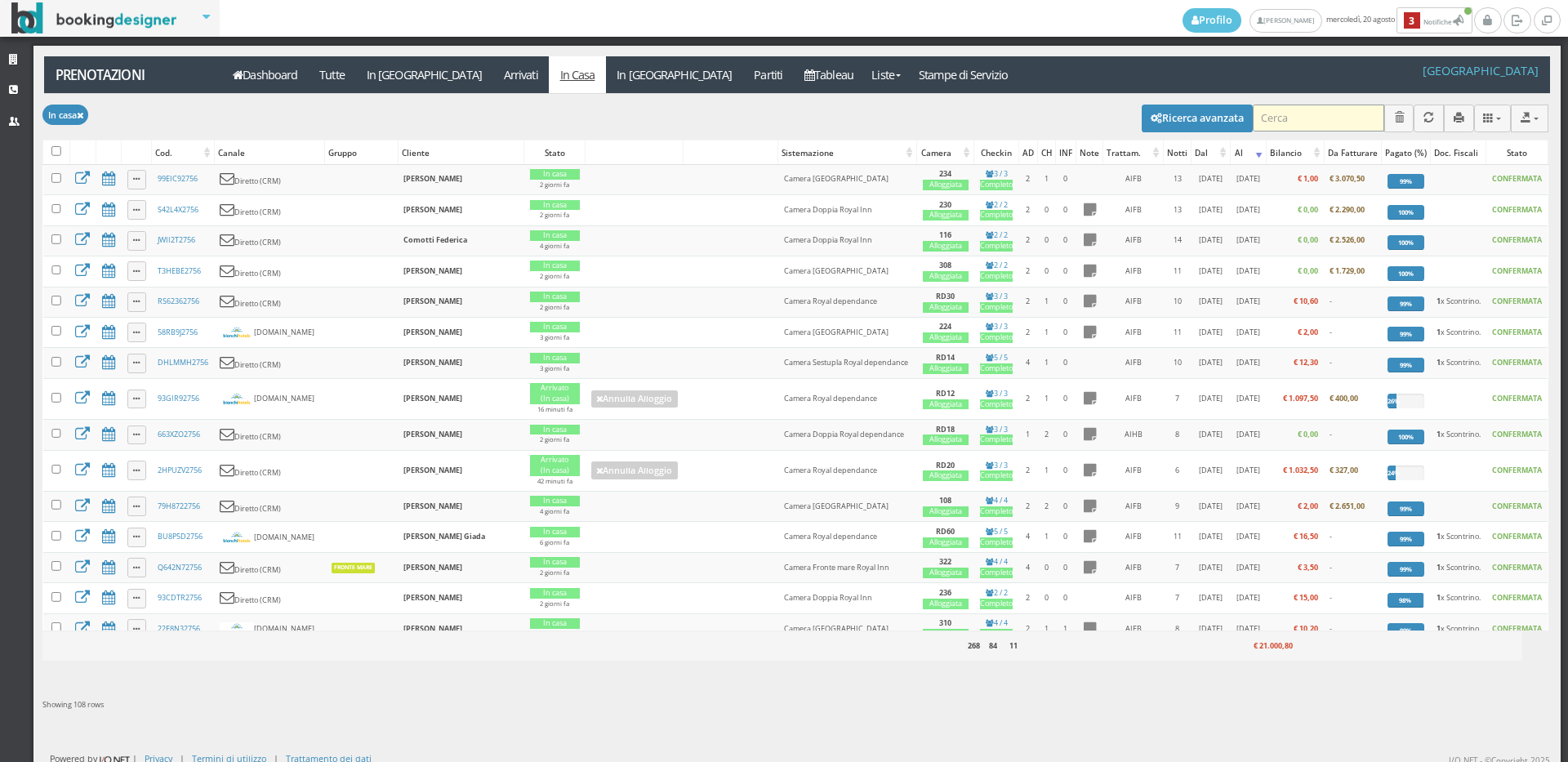
click at [1301, 115] on input "search" at bounding box center [1318, 118] width 132 height 27
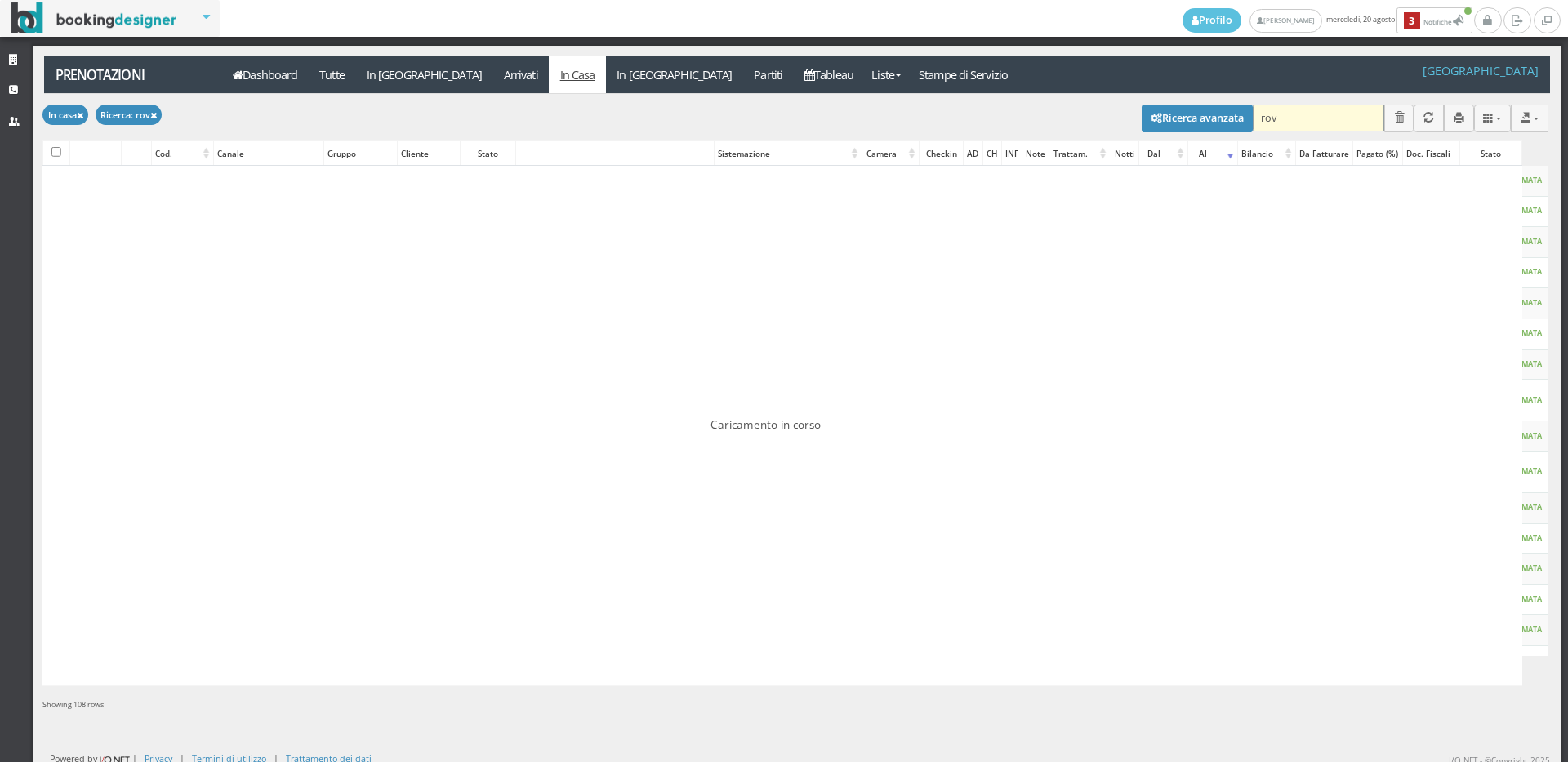
type input "rova"
checkbox input "false"
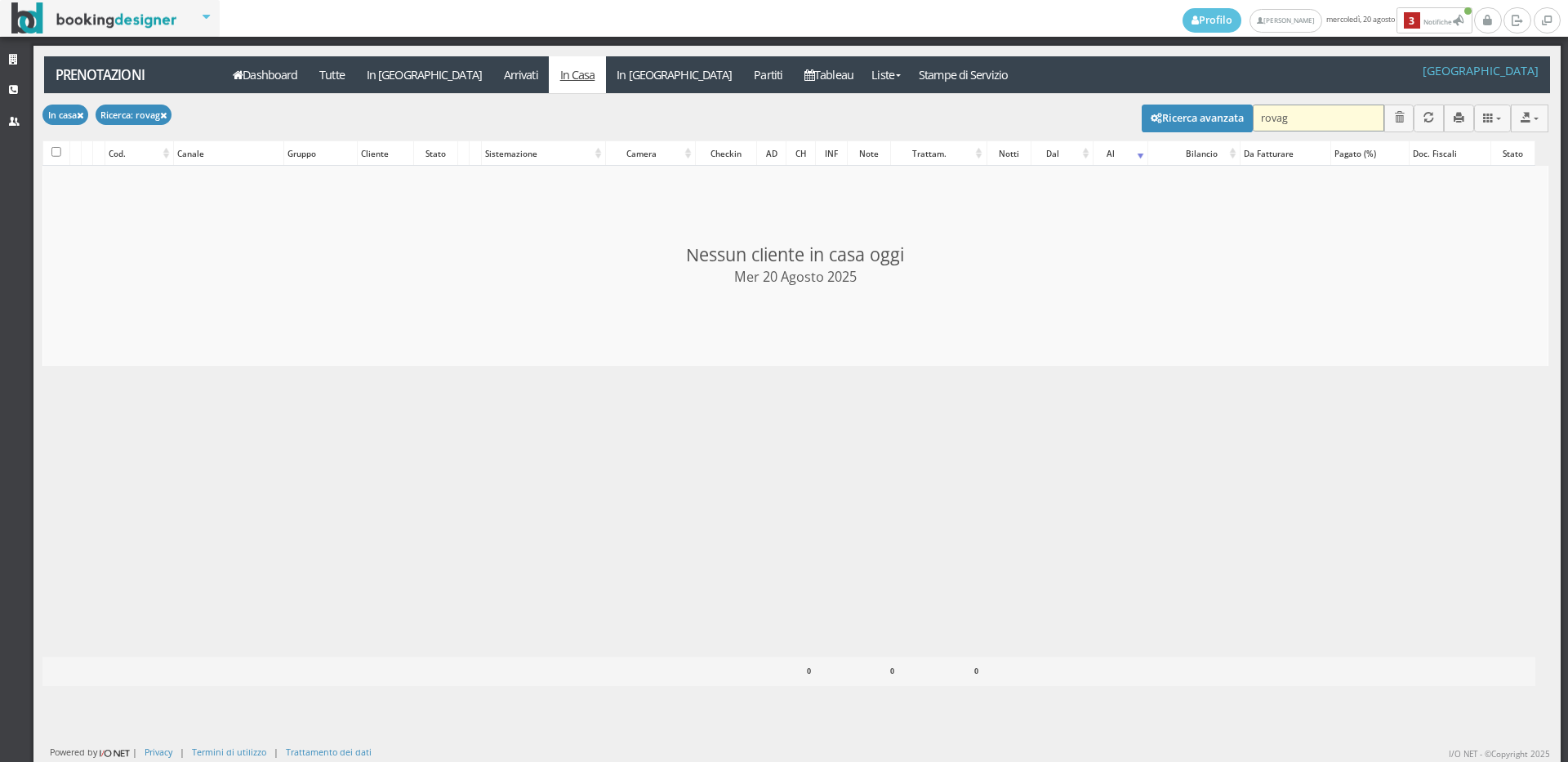
type input "rovagn"
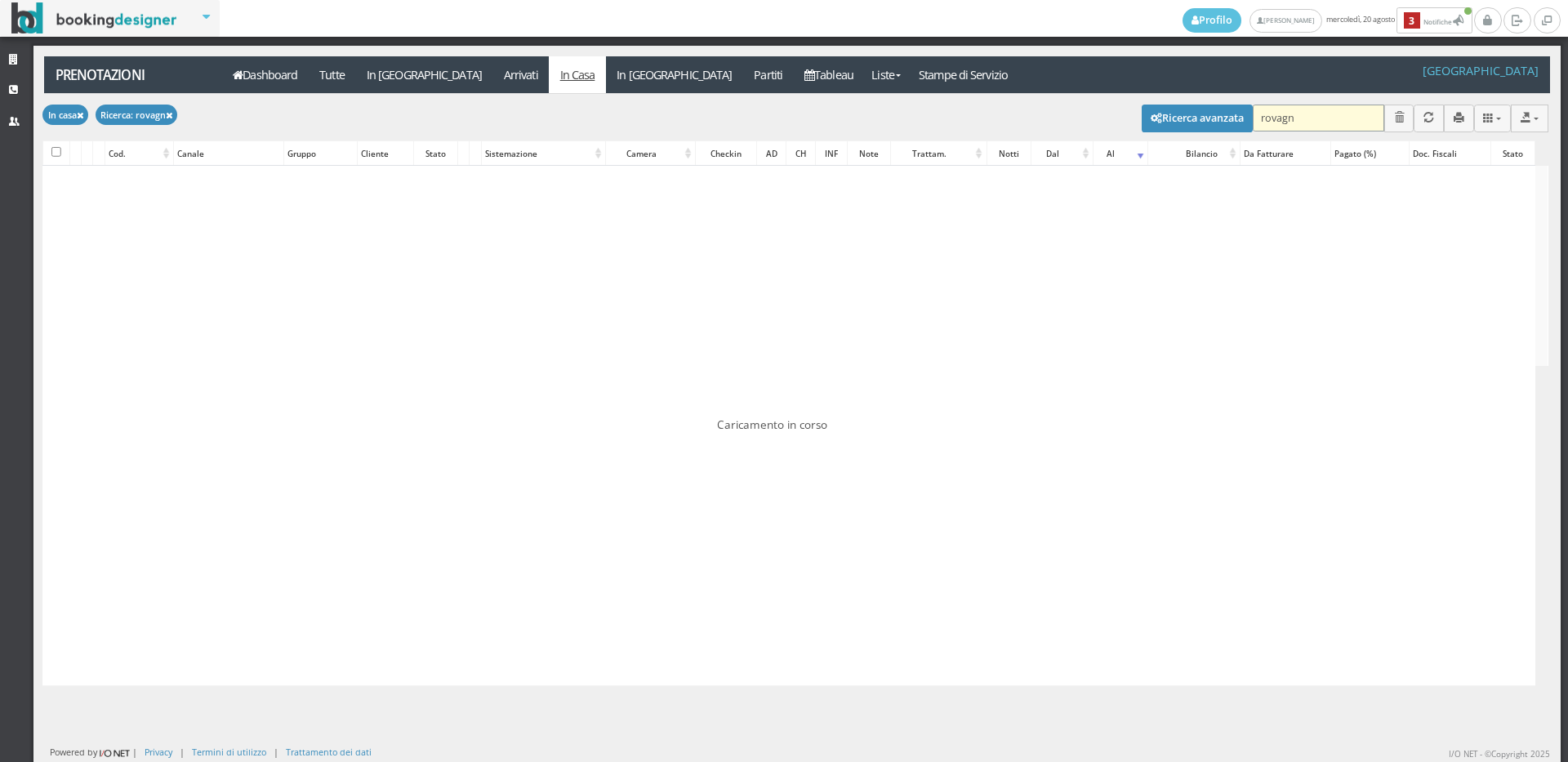
checkbox input "false"
type input "rovagnat"
checkbox input "false"
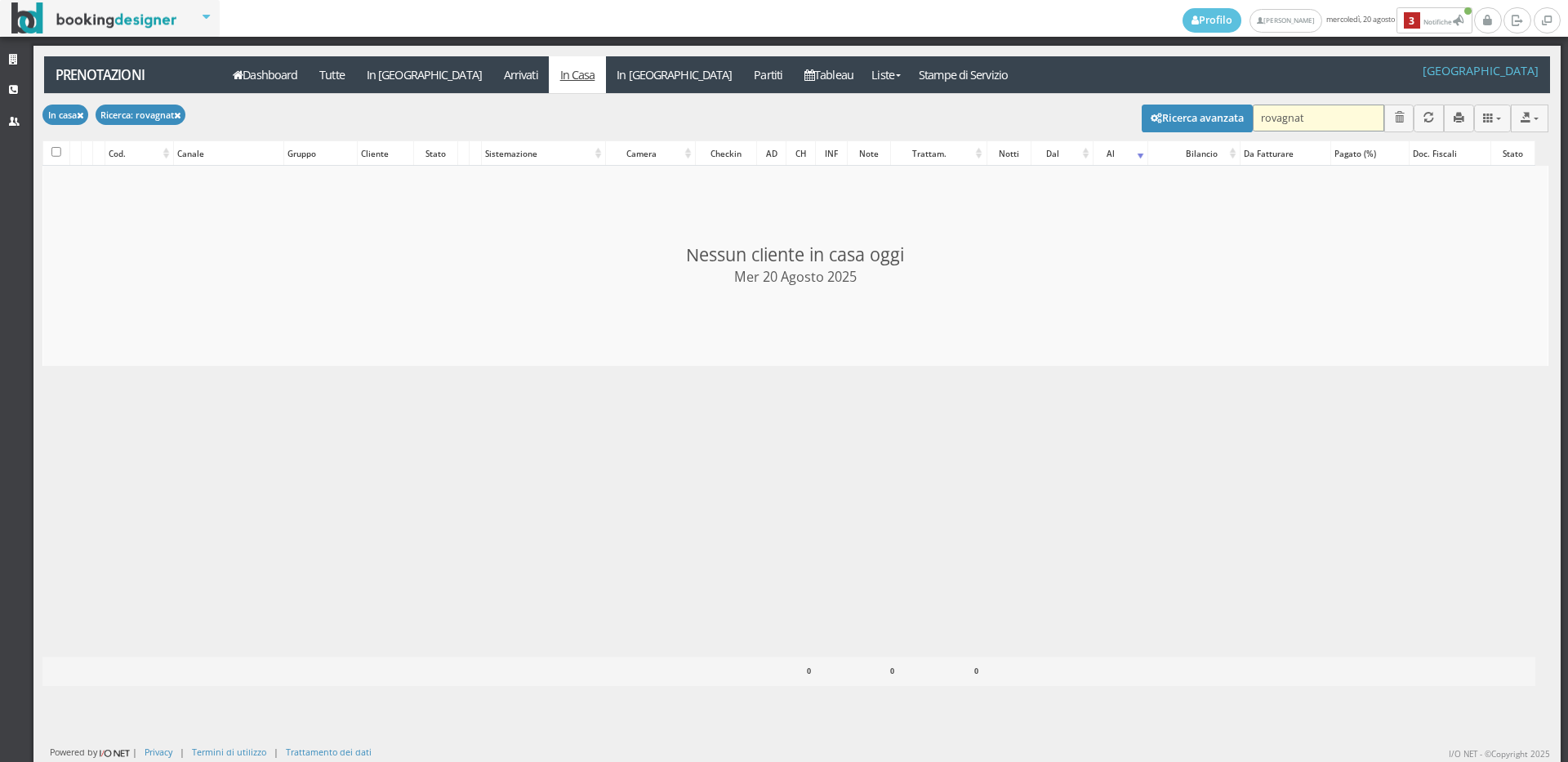
type input "rovagnati"
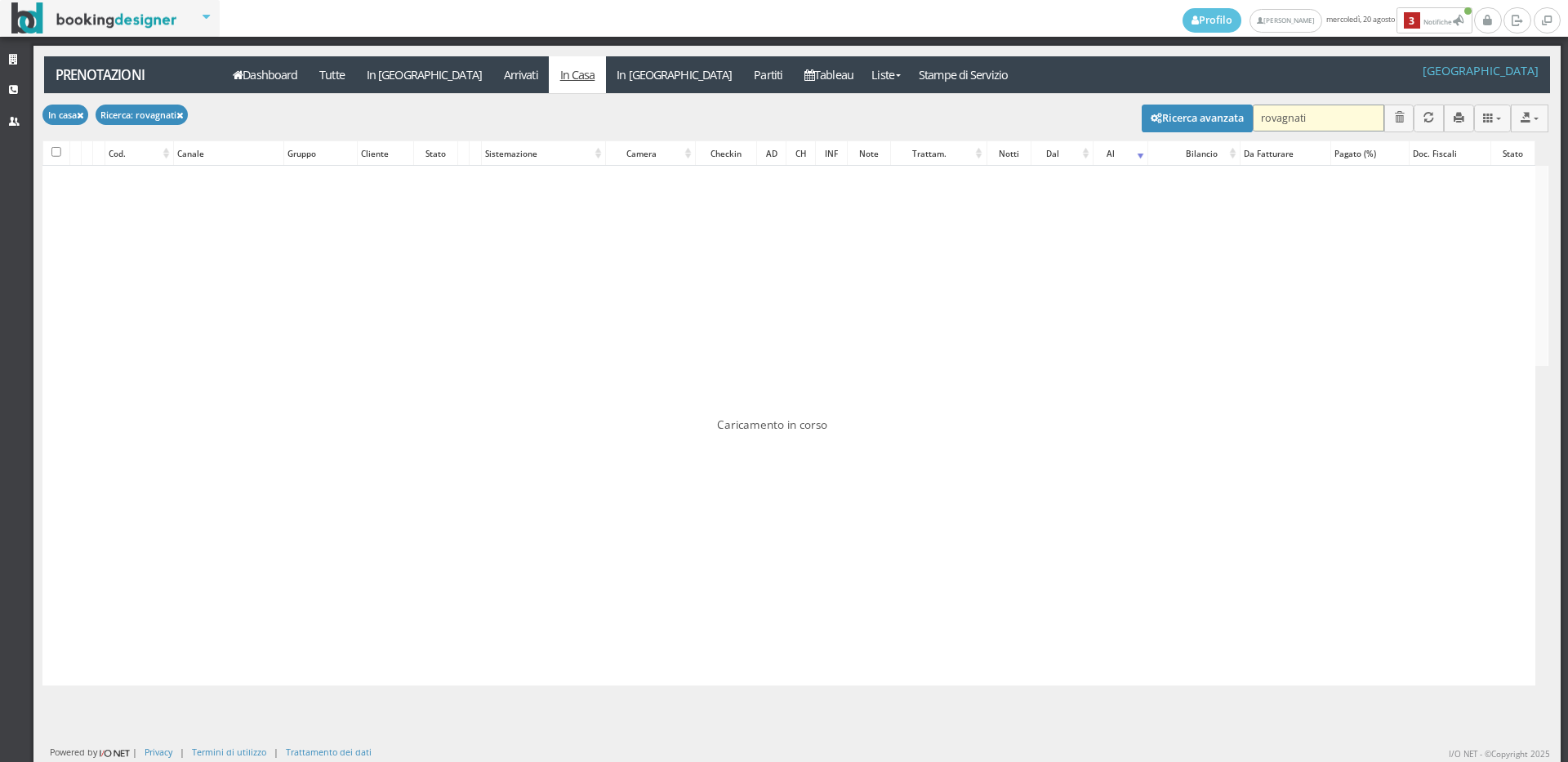
checkbox input "false"
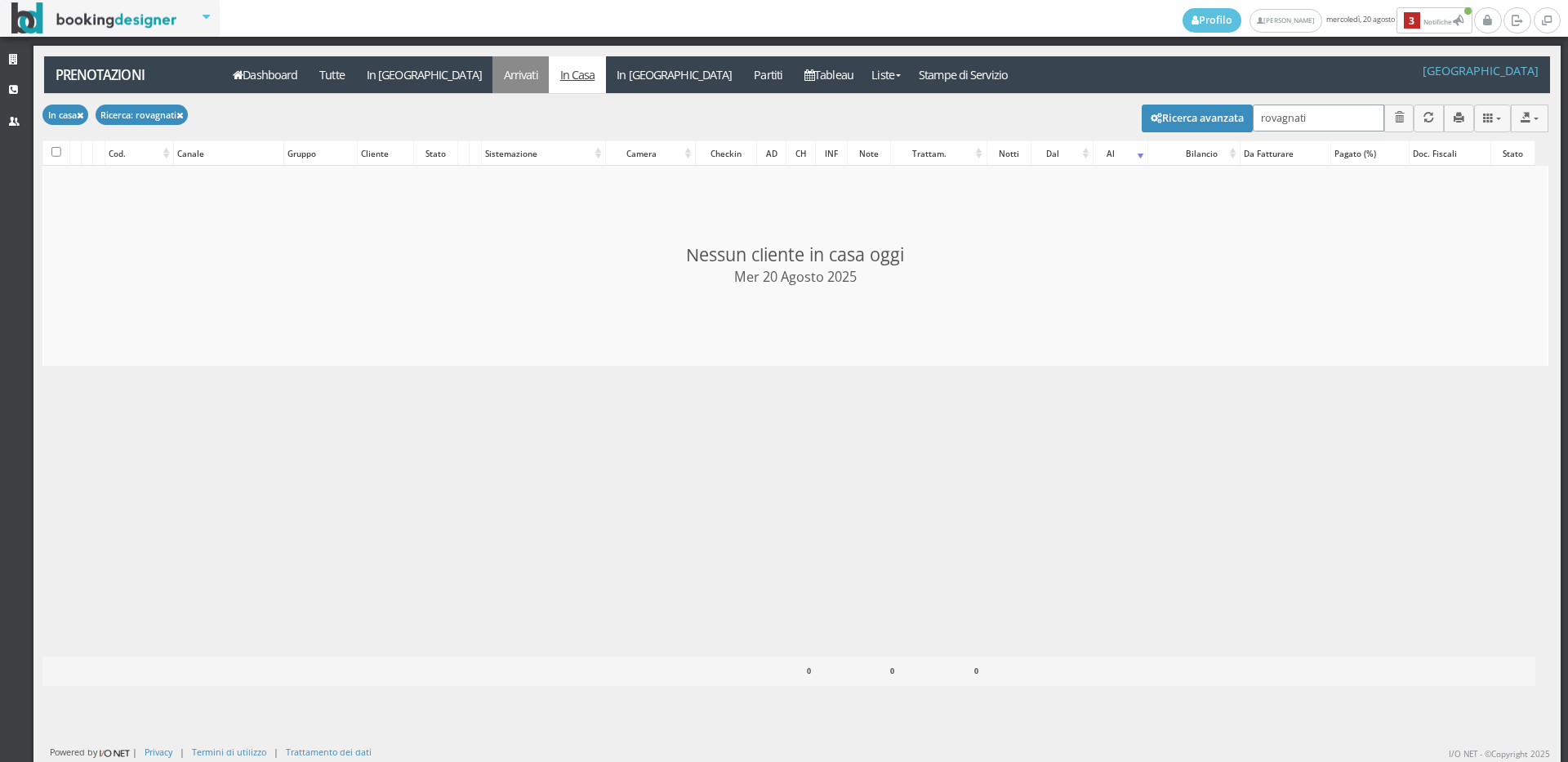
type input "rovagnati"
click at [492, 78] on link "Arrivati" at bounding box center [520, 74] width 56 height 37
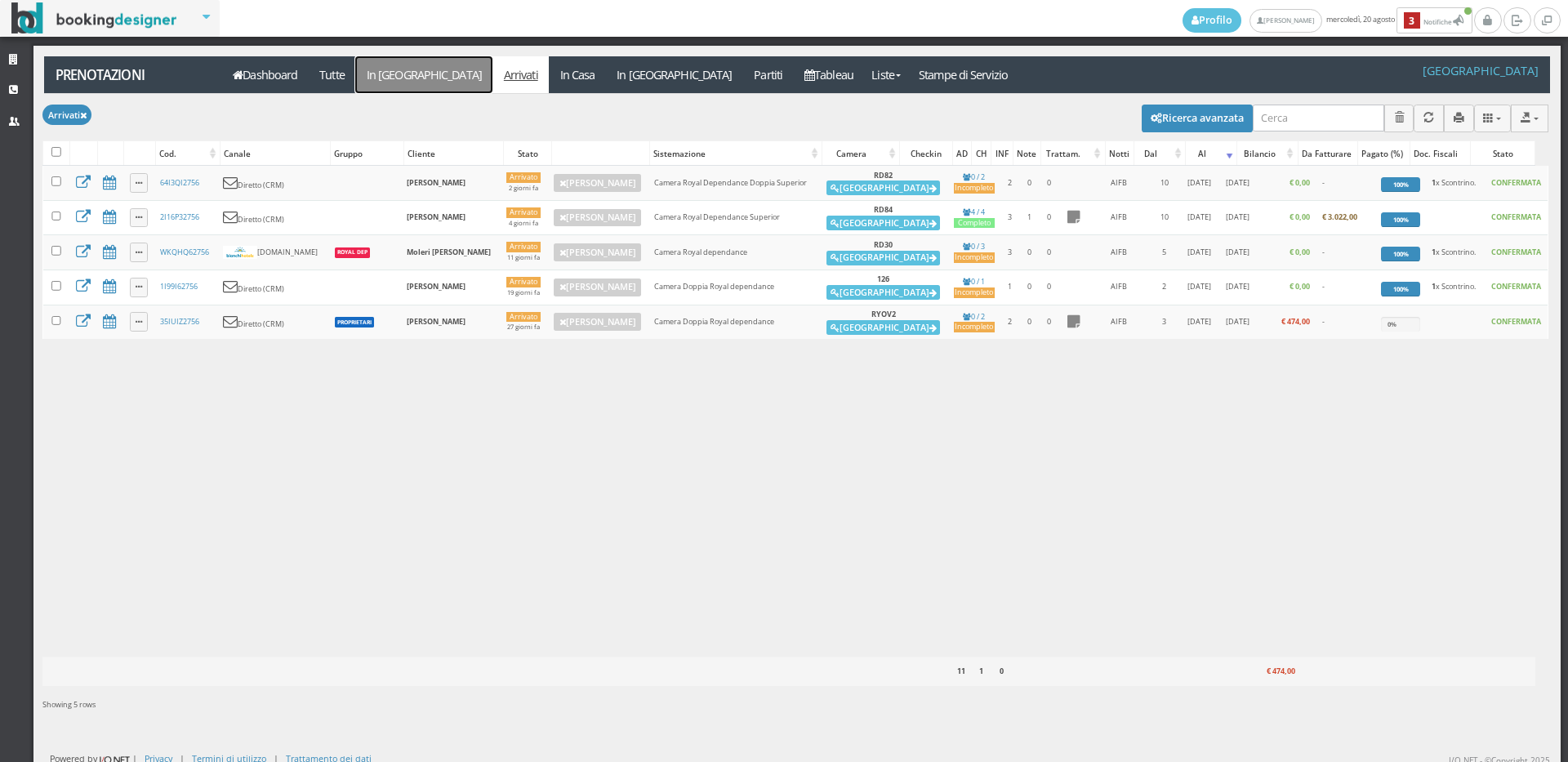
click at [388, 71] on link "In [GEOGRAPHIC_DATA]" at bounding box center [424, 74] width 137 height 37
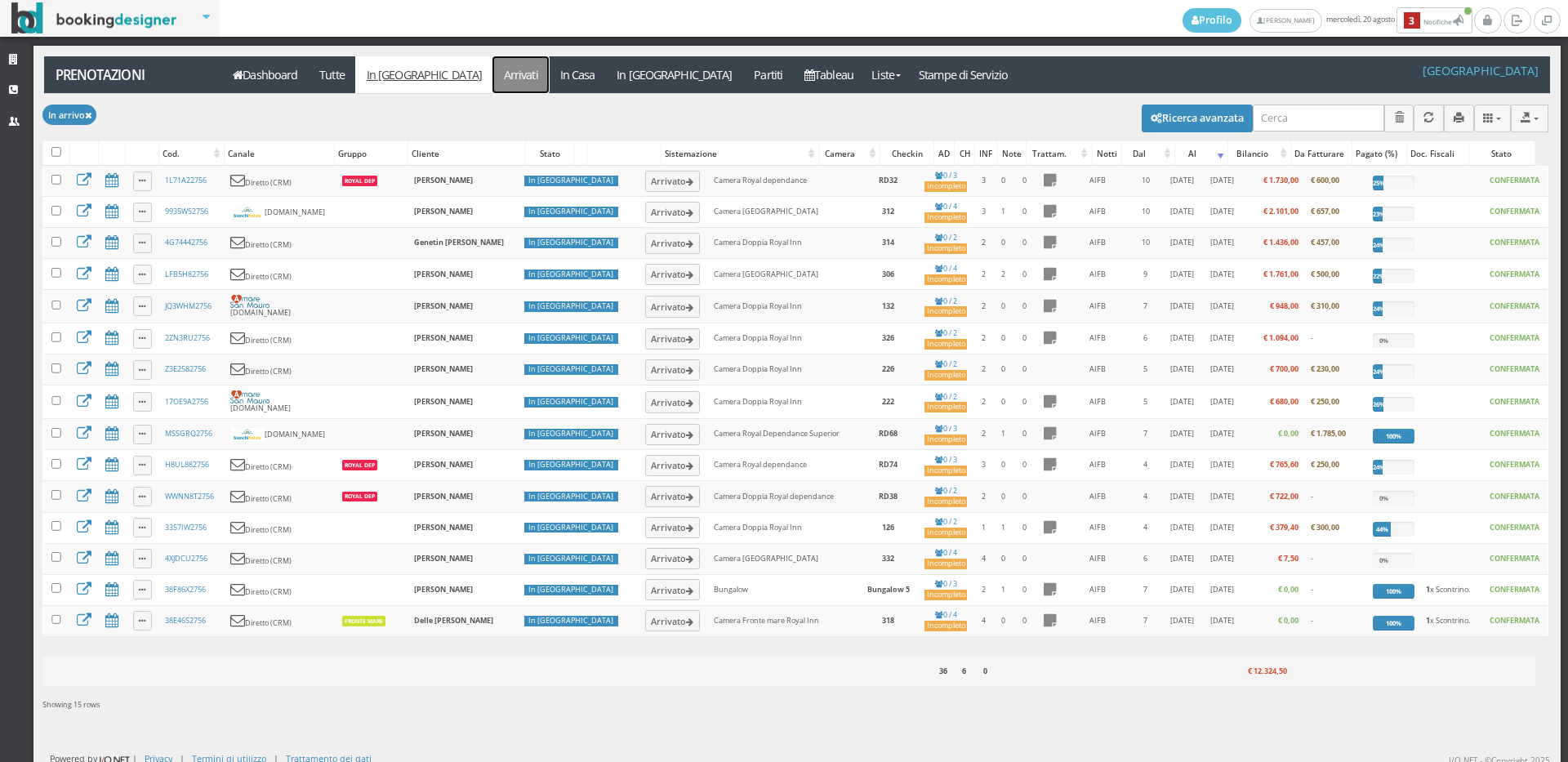
click at [492, 85] on link "Arrivati" at bounding box center [520, 74] width 56 height 37
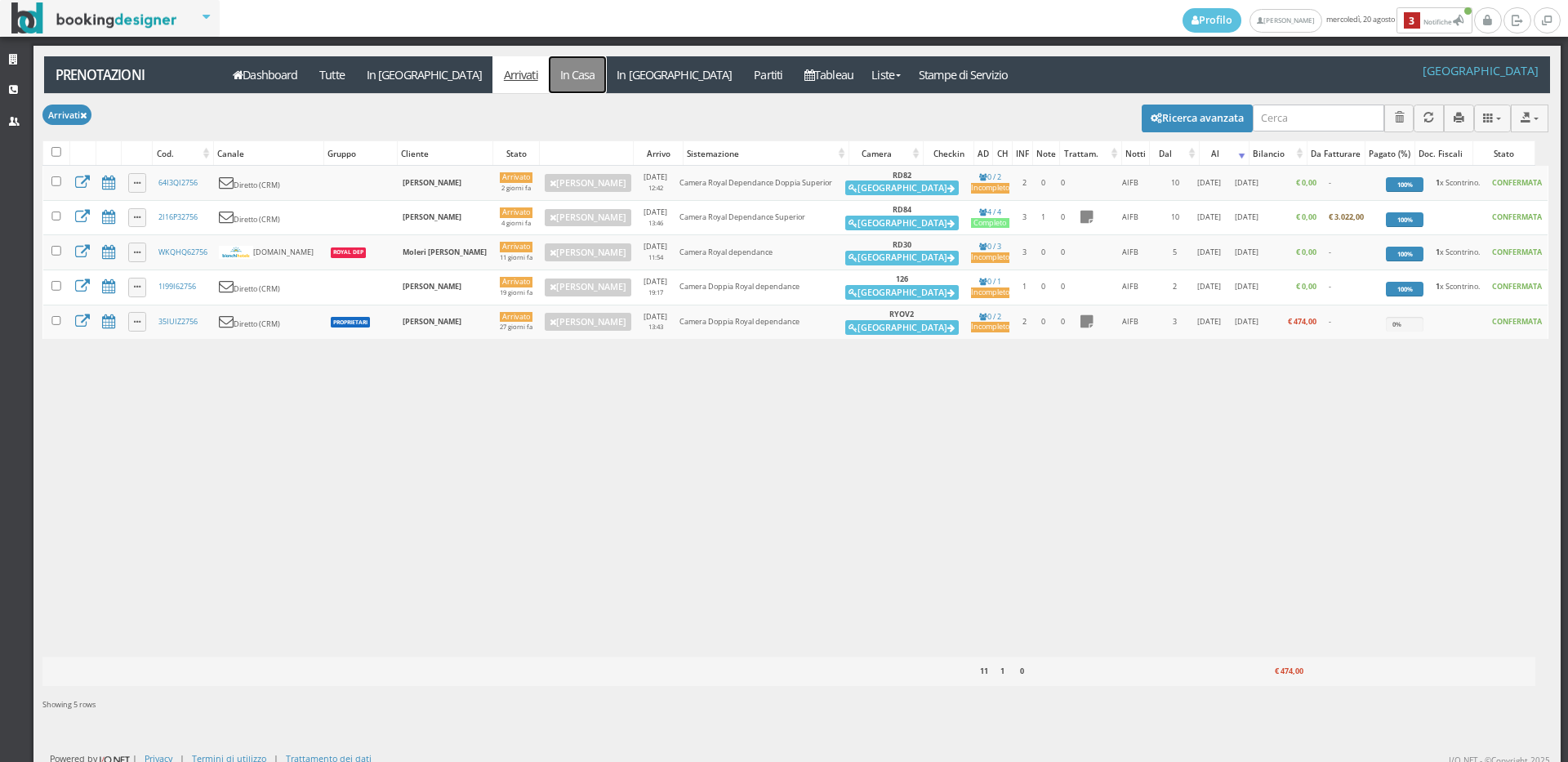
click at [549, 73] on link "In Casa" at bounding box center [577, 74] width 57 height 37
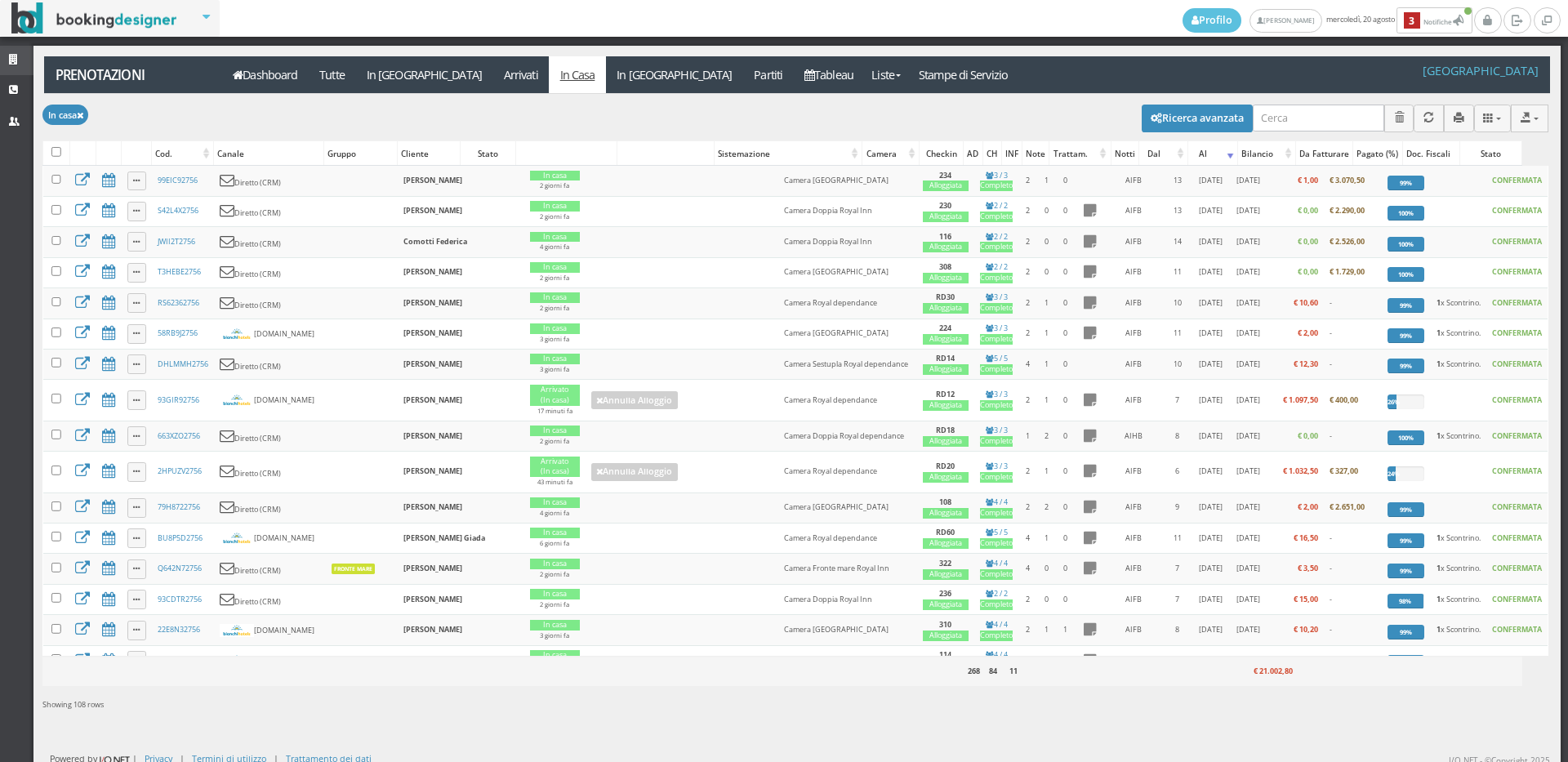
click at [18, 62] on icon at bounding box center [15, 60] width 13 height 10
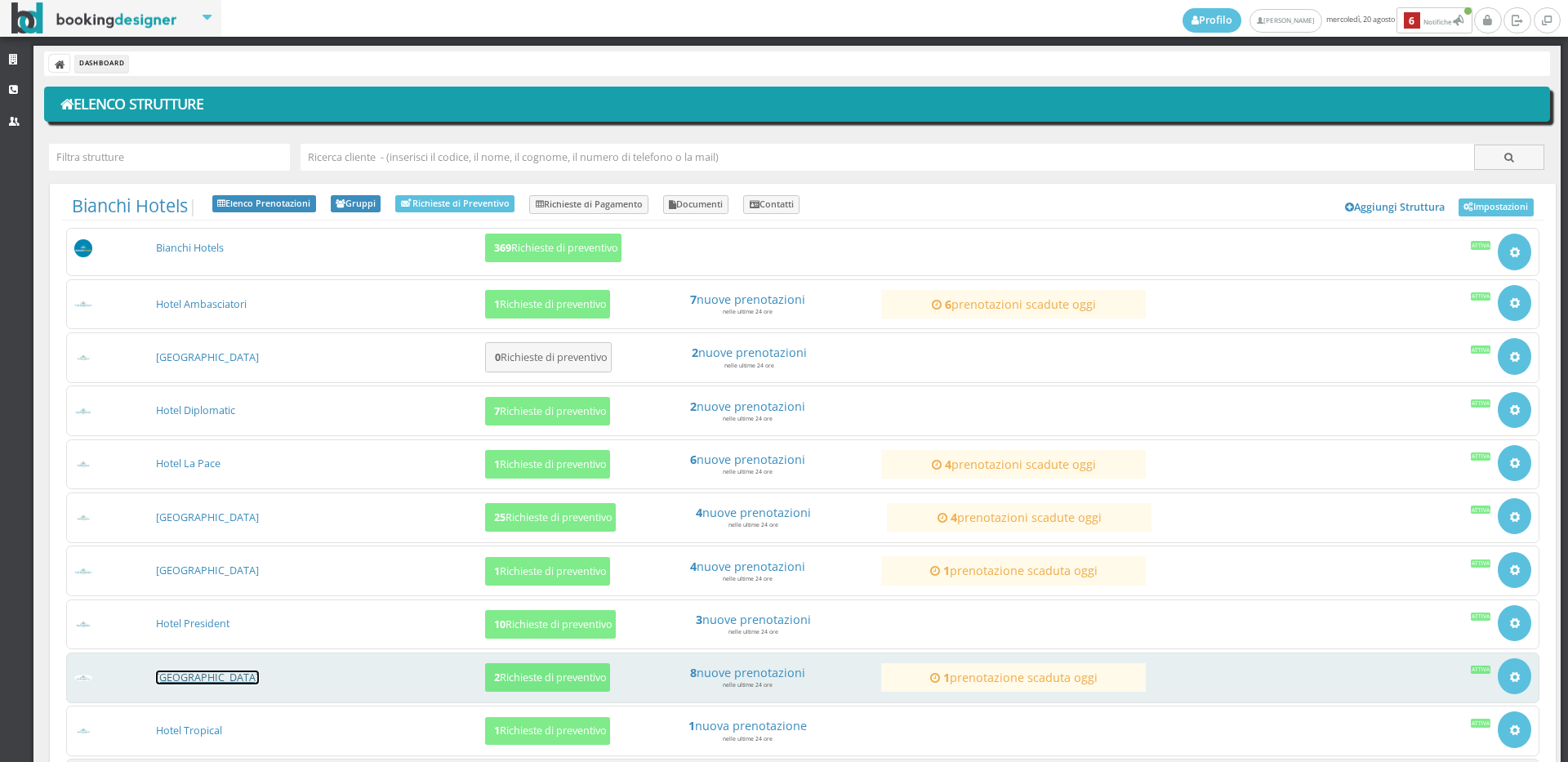
click at [218, 672] on link "[GEOGRAPHIC_DATA]" at bounding box center [208, 677] width 103 height 14
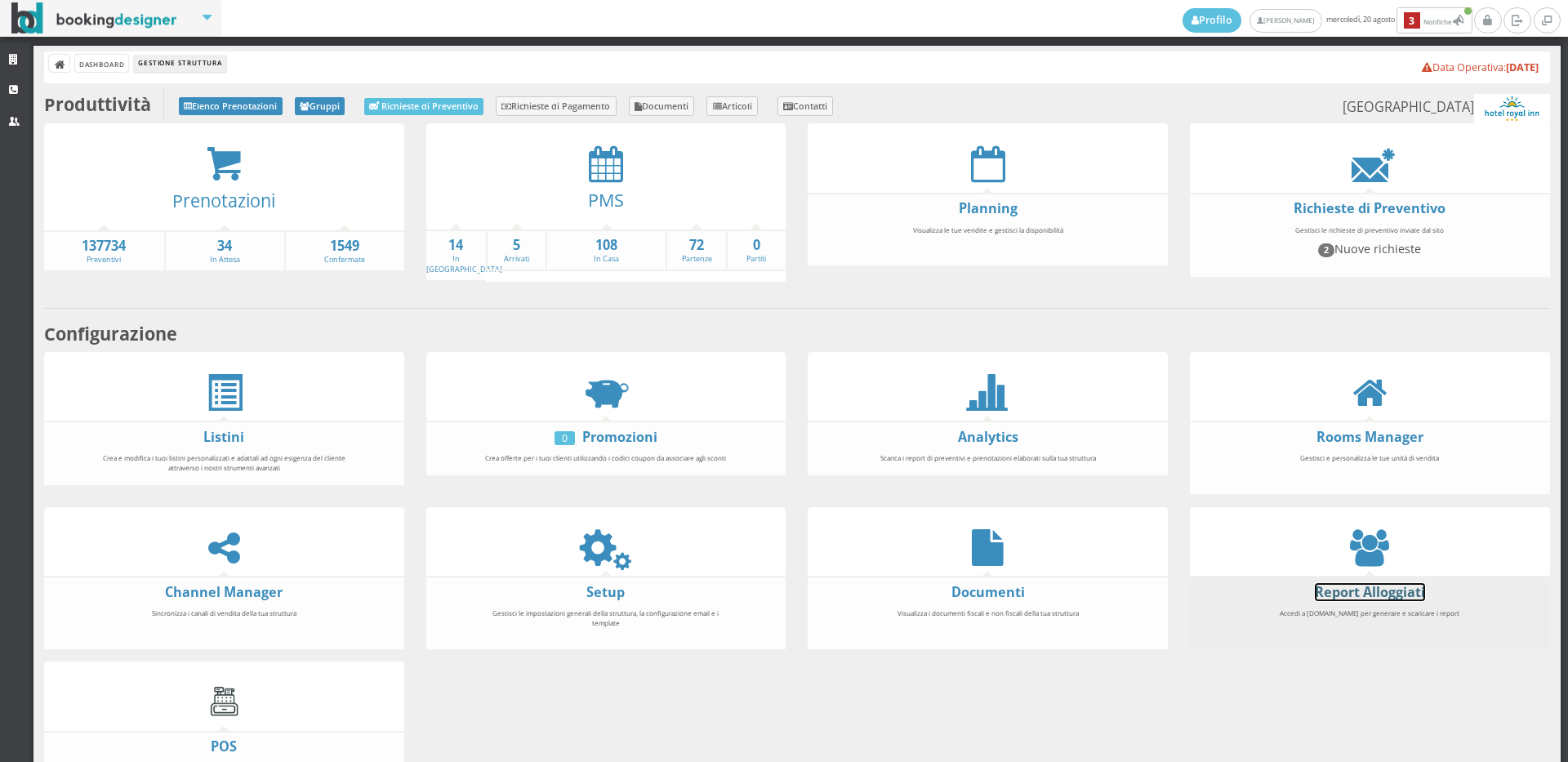
click at [1324, 587] on link "Report Alloggiati" at bounding box center [1370, 591] width 110 height 18
